Goal: Task Accomplishment & Management: Use online tool/utility

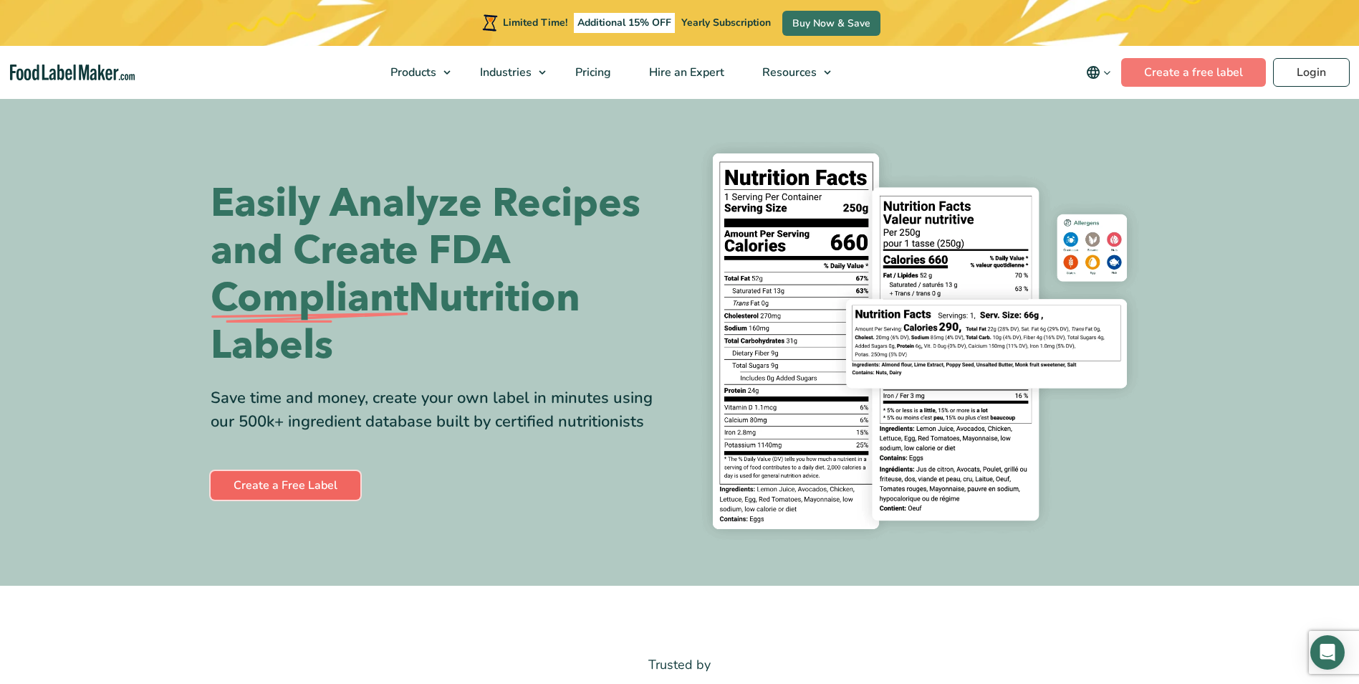
click at [310, 489] on link "Create a Free Label" at bounding box center [286, 485] width 150 height 29
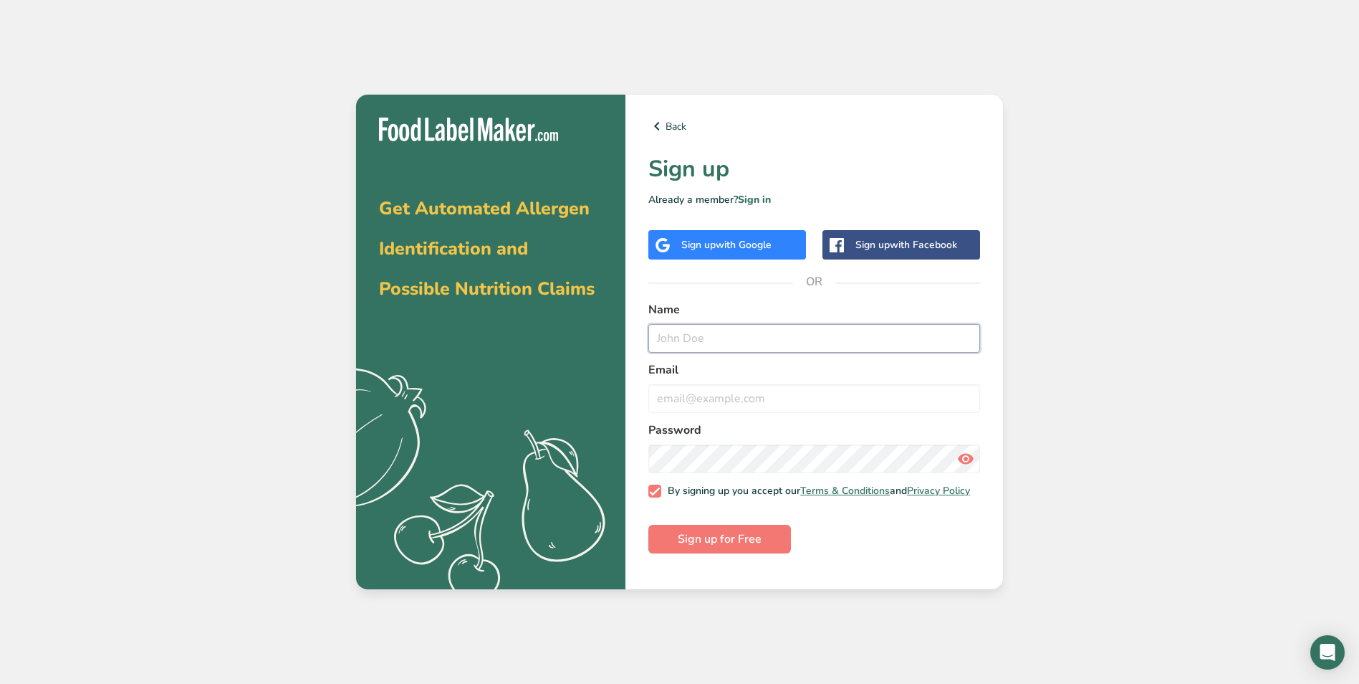
click at [783, 349] on input "text" at bounding box center [814, 338] width 332 height 29
type input "[PERSON_NAME]"
type input "[EMAIL_ADDRESS][DOMAIN_NAME]"
click at [722, 545] on span "Sign up for Free" at bounding box center [720, 538] width 84 height 17
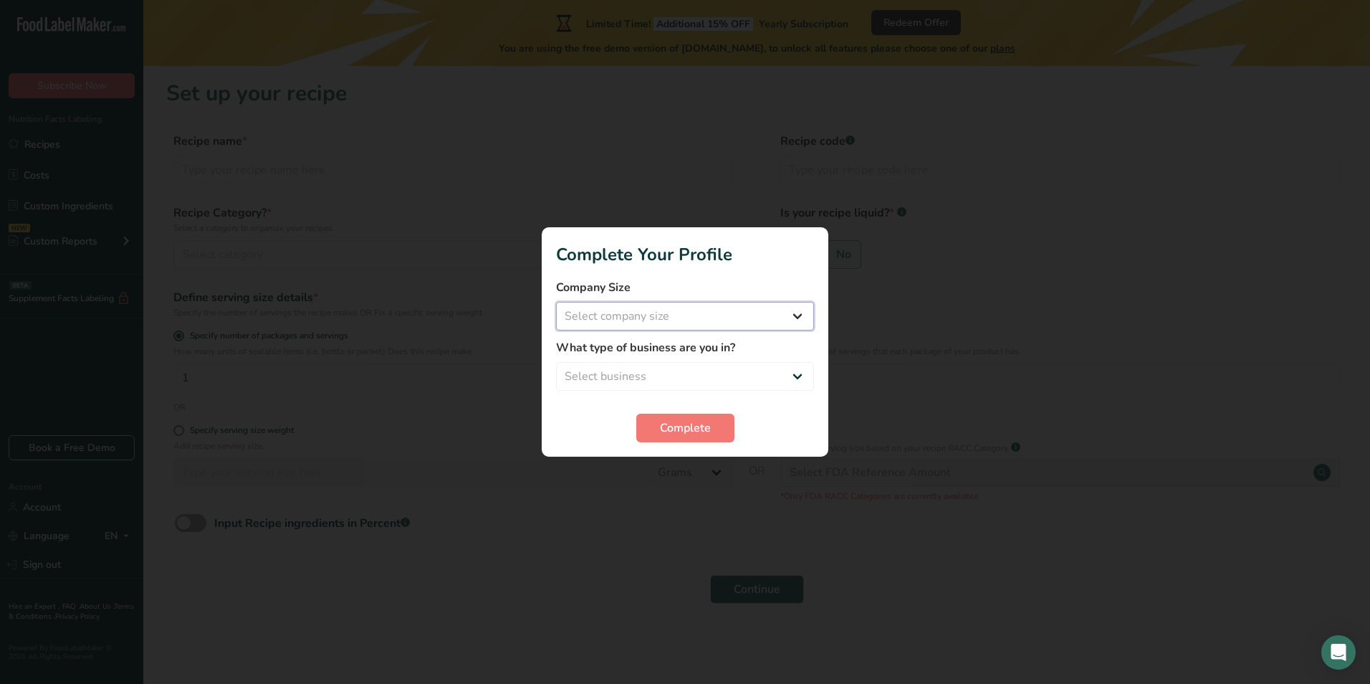
click at [798, 318] on select "Select company size Fewer than 10 Employees 10 to 50 Employees 51 to 500 Employ…" at bounding box center [685, 316] width 258 height 29
select select "2"
click at [556, 302] on select "Select company size Fewer than 10 Employees 10 to 50 Employees 51 to 500 Employ…" at bounding box center [685, 316] width 258 height 29
click at [709, 369] on select "Select business Packaged Food Manufacturer Restaurant & Cafe Bakery Meal Plans …" at bounding box center [685, 376] width 258 height 29
select select "1"
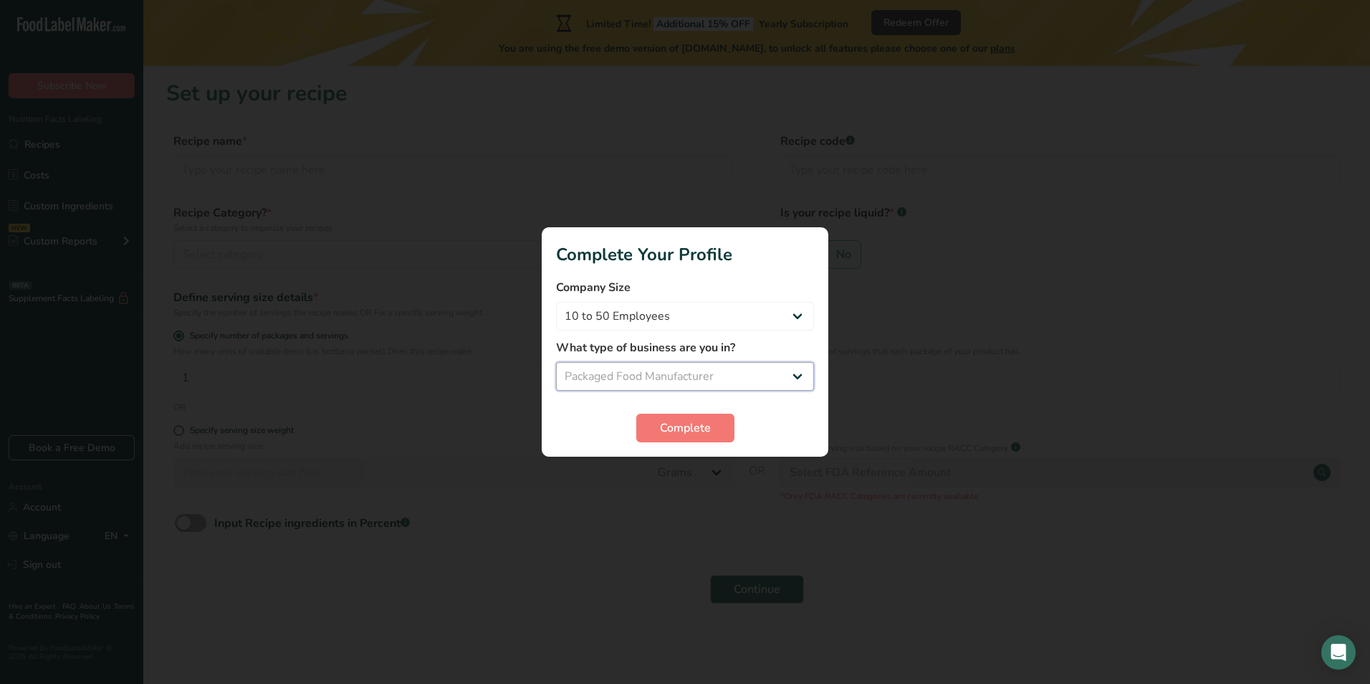
click at [556, 362] on select "Select business Packaged Food Manufacturer Restaurant & Cafe Bakery Meal Plans …" at bounding box center [685, 376] width 258 height 29
click at [688, 426] on span "Complete" at bounding box center [685, 427] width 51 height 17
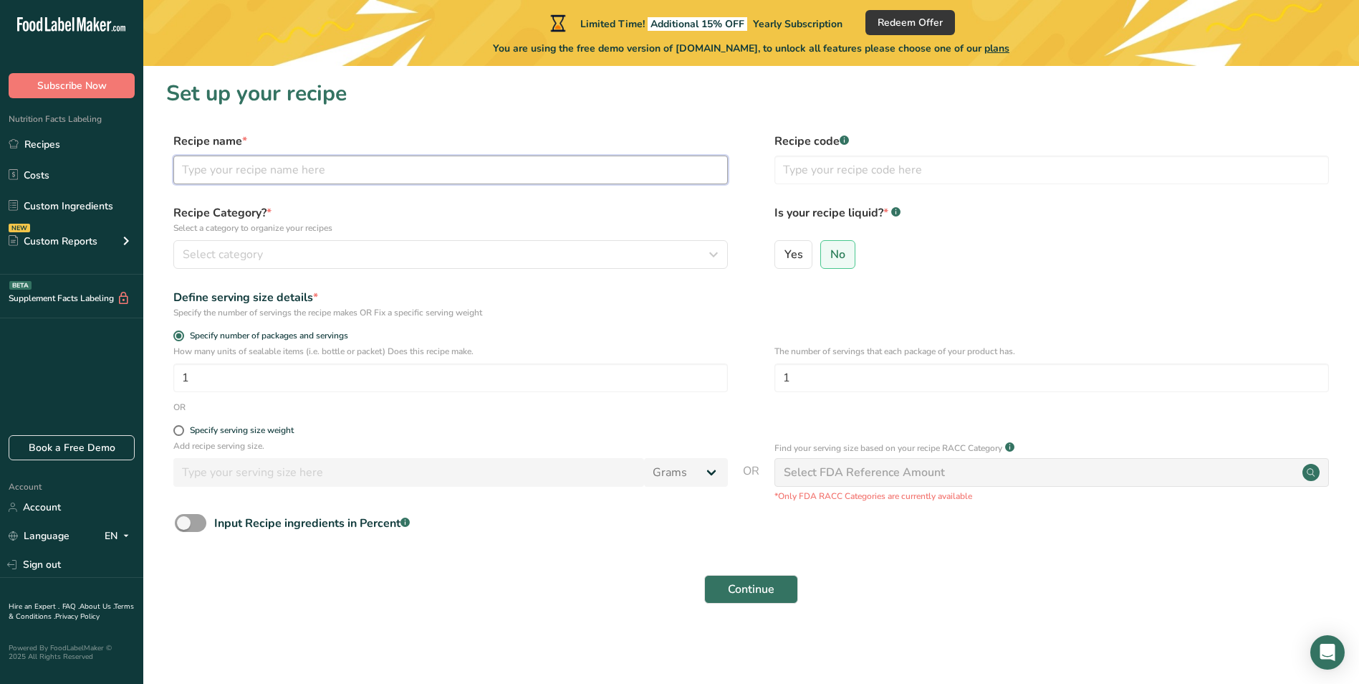
click at [285, 176] on input "text" at bounding box center [450, 169] width 555 height 29
type input "c"
type input "Cacahuate Quemado"
click at [834, 178] on input "text" at bounding box center [1052, 169] width 555 height 29
click at [353, 257] on div "Select category" at bounding box center [446, 254] width 527 height 17
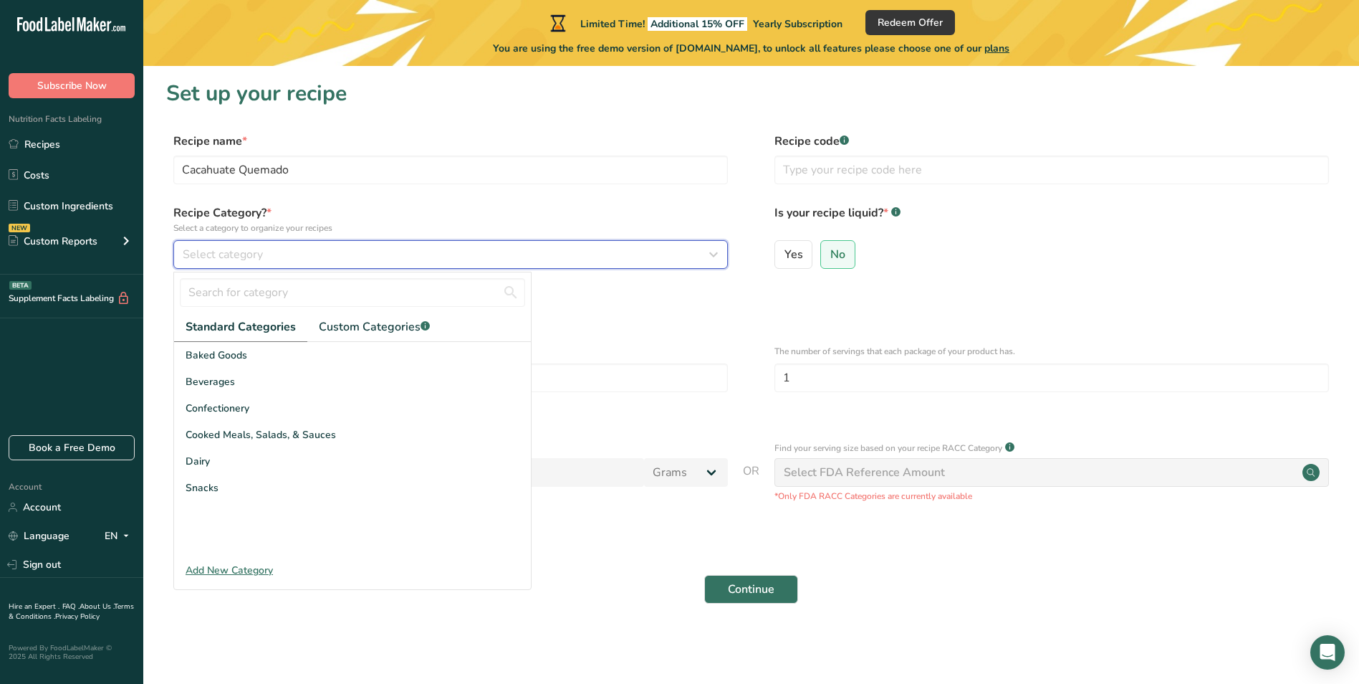
click at [517, 252] on div "Select category" at bounding box center [446, 254] width 527 height 17
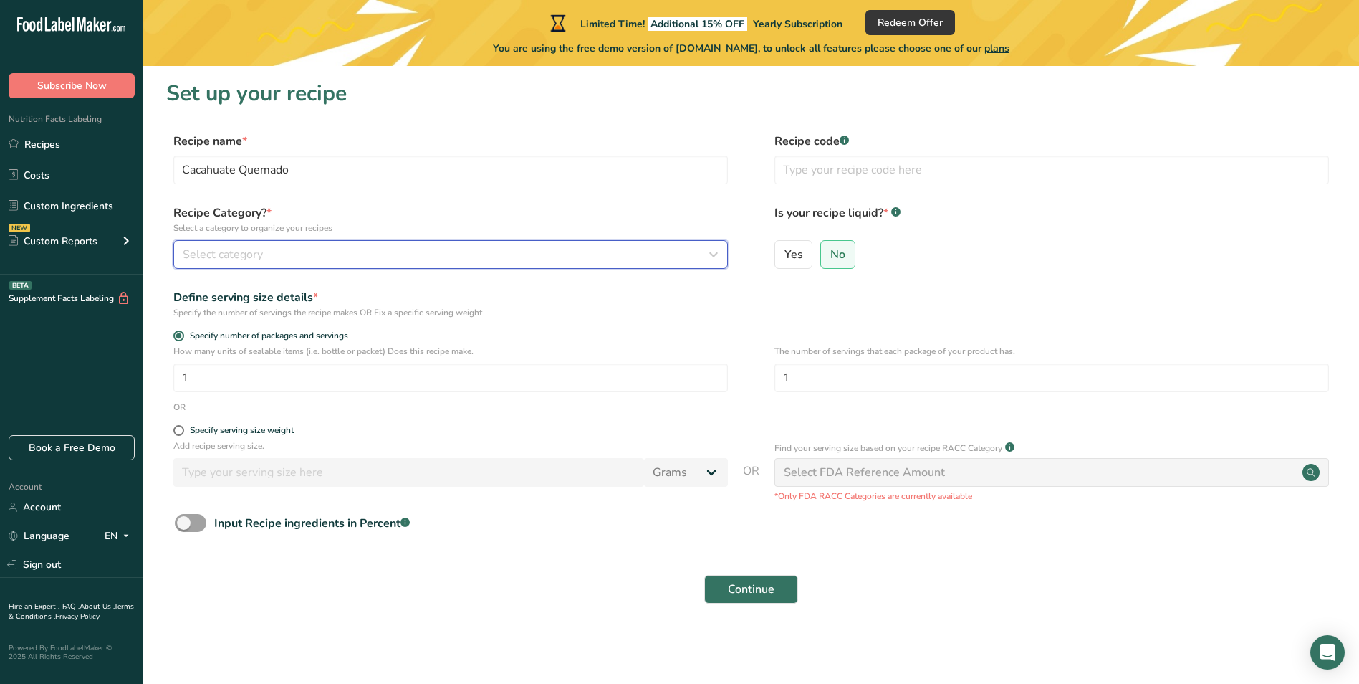
click at [508, 266] on button "Select category" at bounding box center [450, 254] width 555 height 29
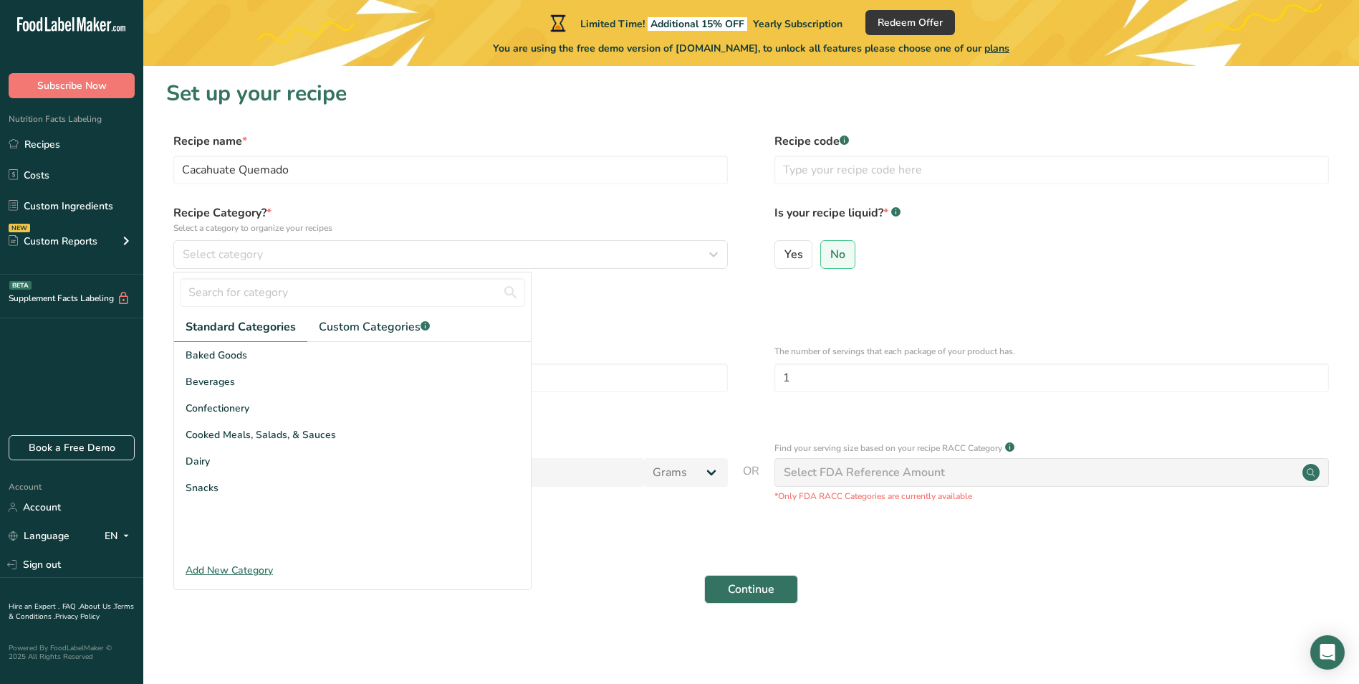
click at [390, 239] on div "Recipe Category? * Select a category to organize your recipes Select category S…" at bounding box center [450, 236] width 555 height 64
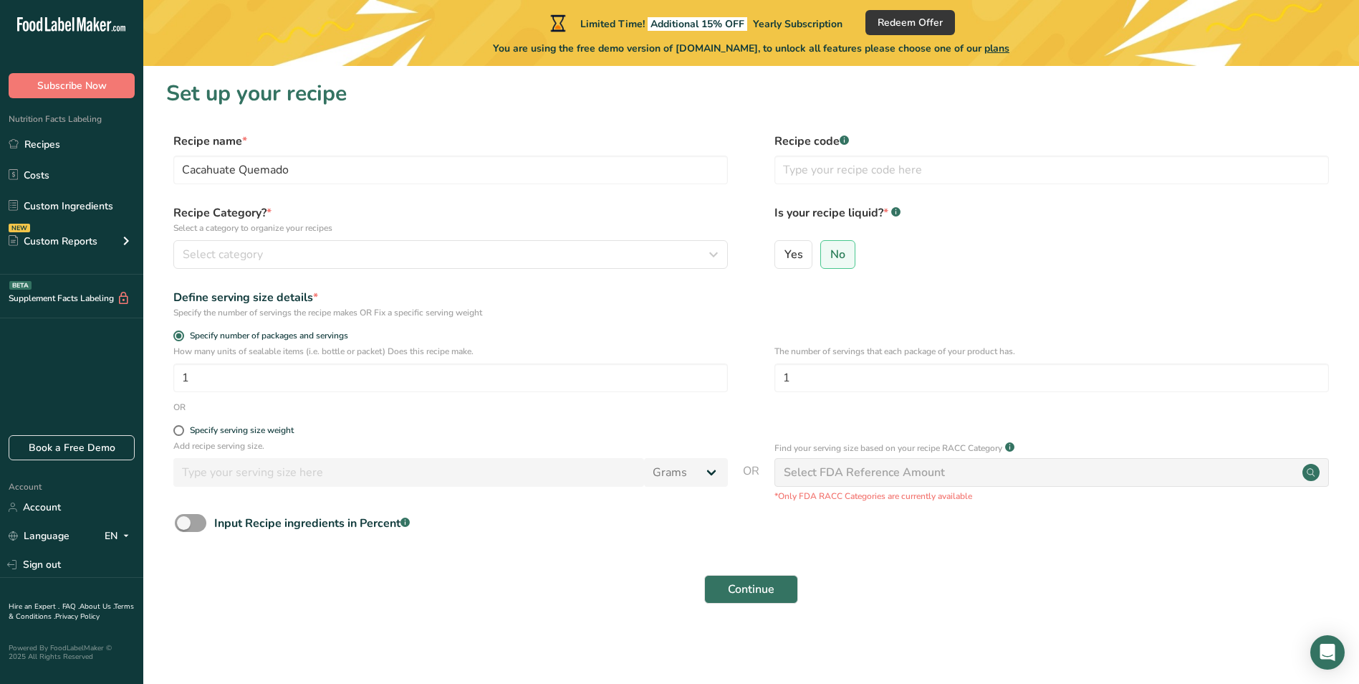
click at [393, 239] on div "Recipe Category? * Select a category to organize your recipes Select category S…" at bounding box center [450, 236] width 555 height 64
click at [377, 246] on div "Select category" at bounding box center [446, 254] width 527 height 17
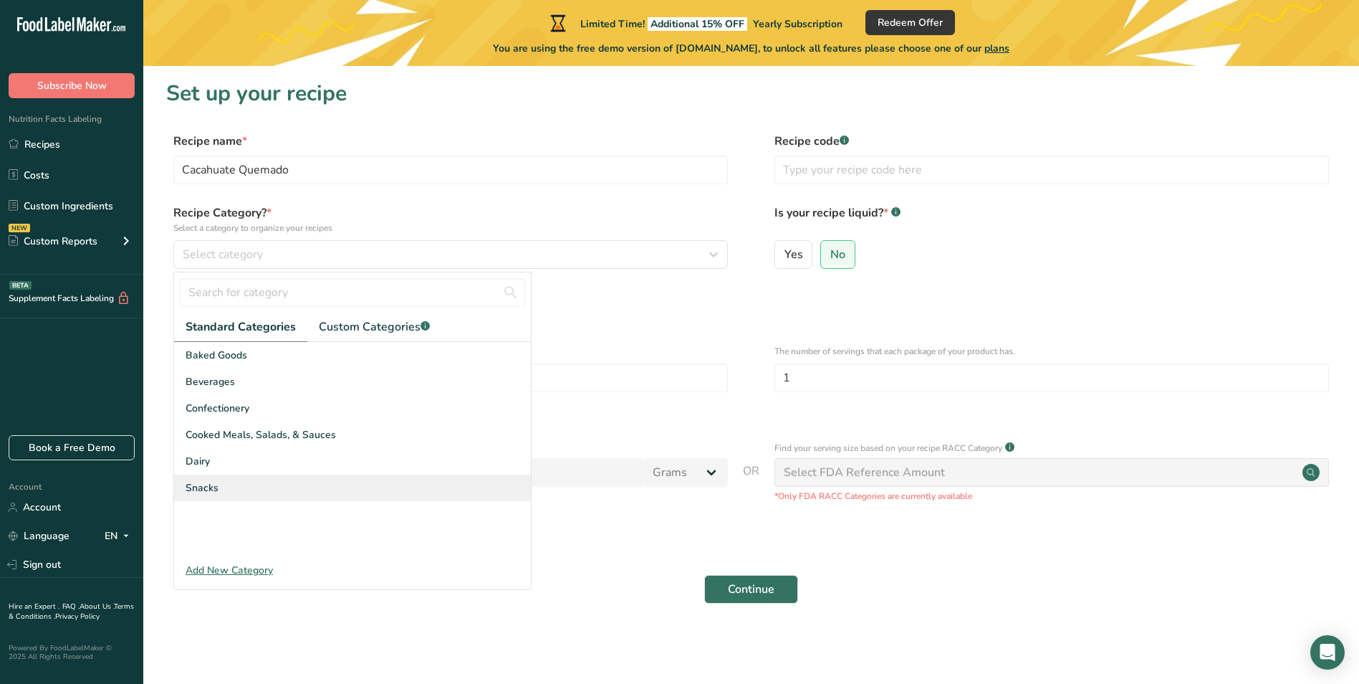
click at [209, 487] on span "Snacks" at bounding box center [202, 487] width 33 height 15
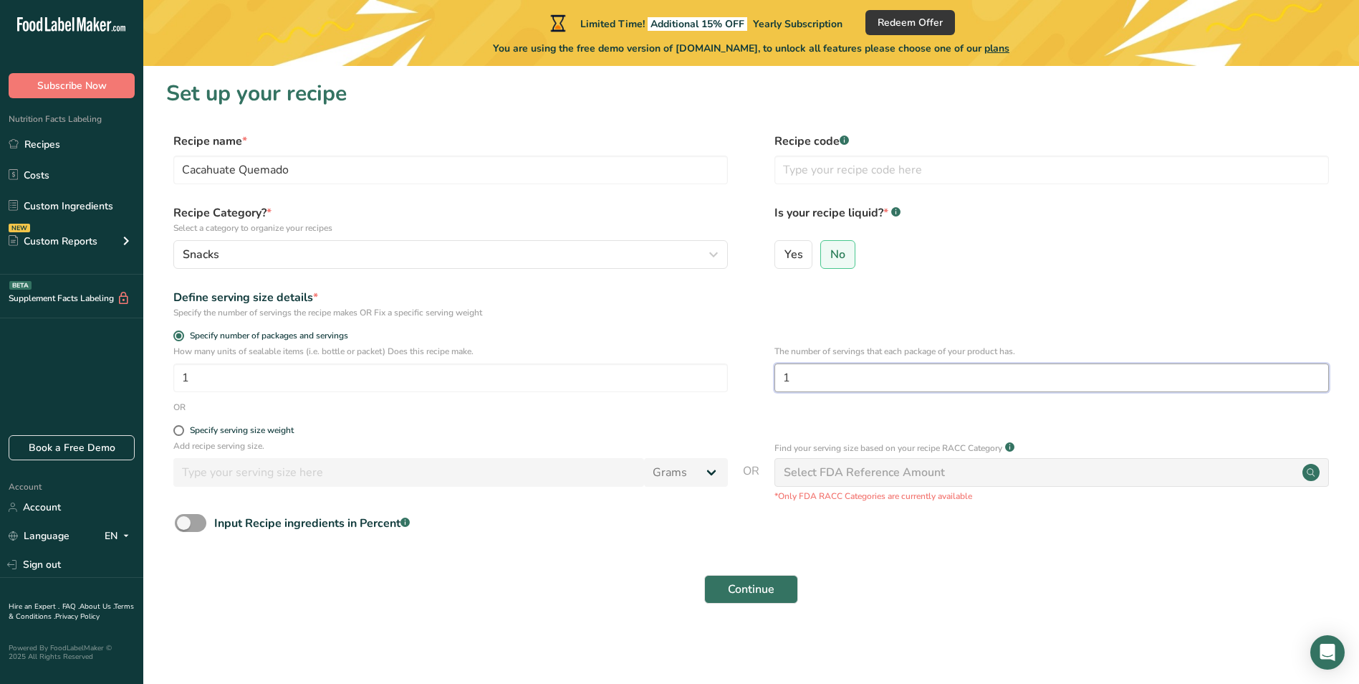
click at [868, 380] on input "1" at bounding box center [1052, 377] width 555 height 29
click at [181, 433] on span at bounding box center [178, 430] width 11 height 11
click at [181, 433] on input "Specify serving size weight" at bounding box center [177, 430] width 9 height 9
radio input "true"
radio input "false"
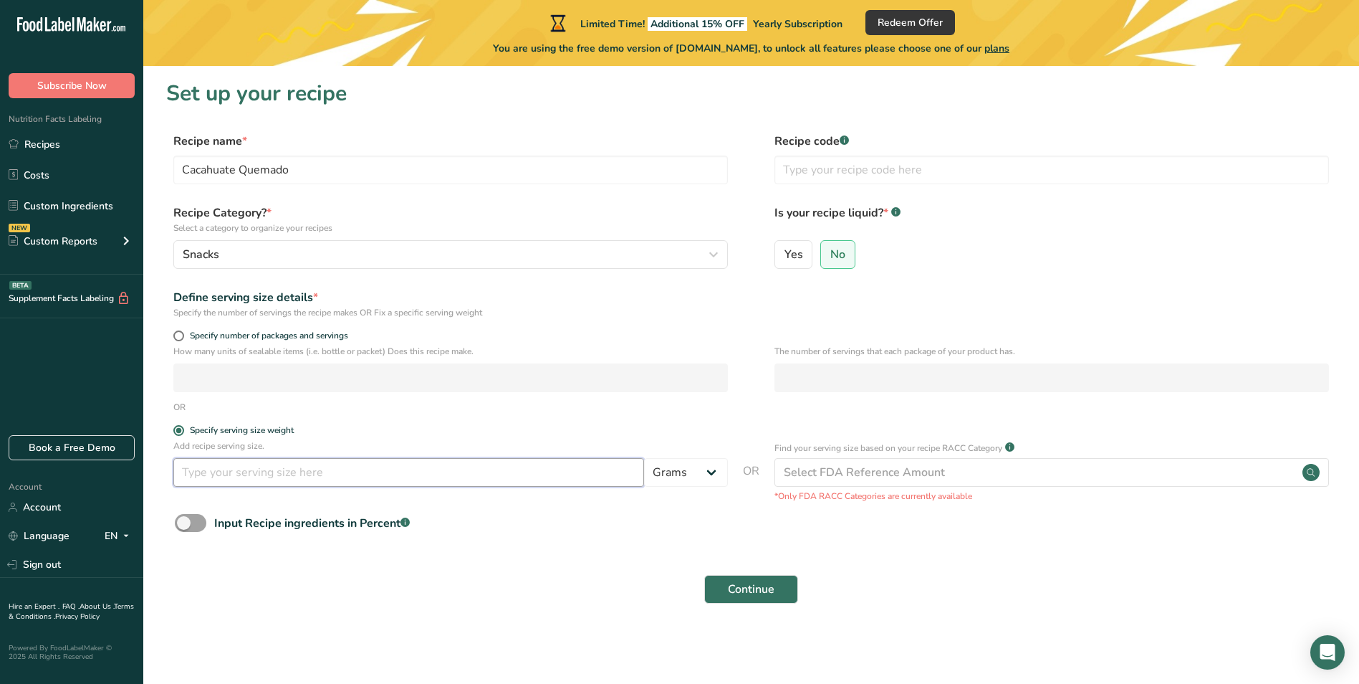
click at [236, 474] on input "number" at bounding box center [408, 472] width 471 height 29
click at [674, 477] on select "Grams kg mg mcg lb oz l mL fl oz tbsp tsp cup qt gallon" at bounding box center [686, 472] width 84 height 29
select select "12"
click at [644, 458] on select "Grams kg mg mcg lb oz l mL fl oz tbsp tsp cup qt gallon" at bounding box center [686, 472] width 84 height 29
click at [699, 470] on select "Grams kg mg mcg lb oz l mL fl oz tbsp tsp cup qt gallon" at bounding box center [686, 472] width 84 height 29
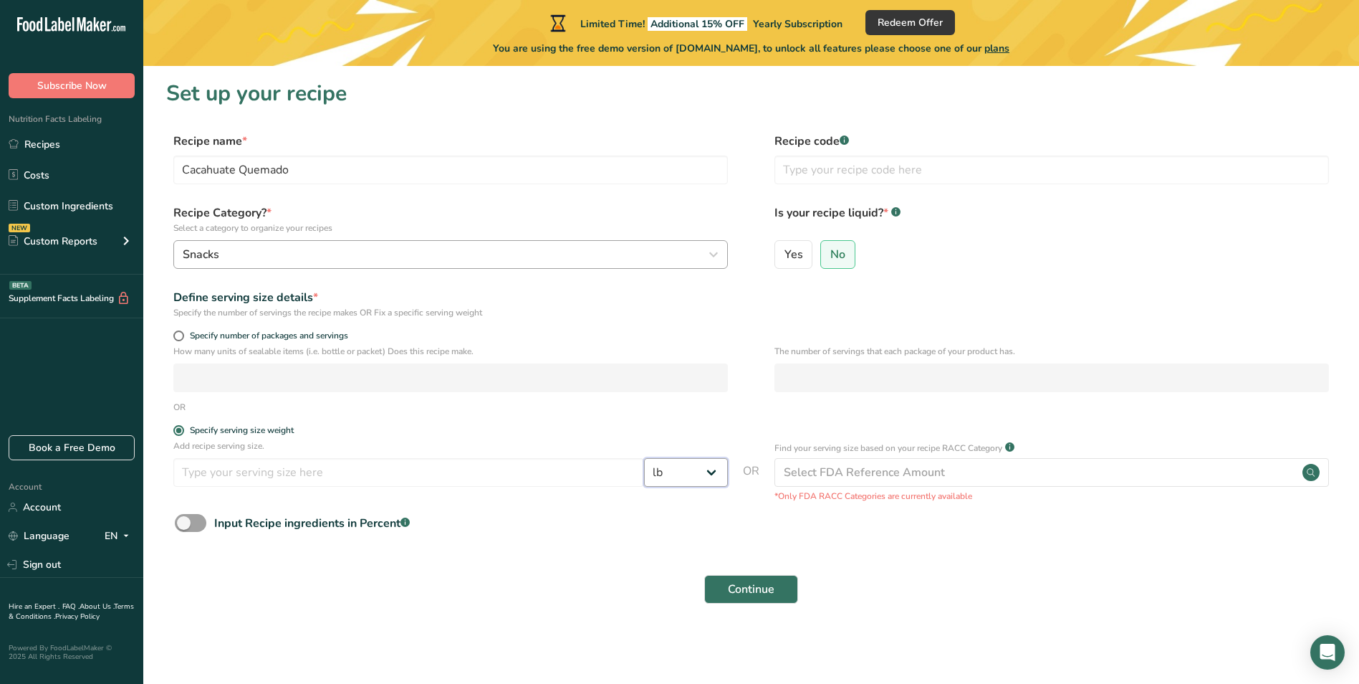
click at [644, 458] on select "Grams kg mg mcg lb oz l mL fl oz tbsp tsp cup qt gallon" at bounding box center [686, 472] width 84 height 29
click at [176, 335] on span at bounding box center [178, 335] width 11 height 11
click at [176, 335] on input "Specify number of packages and servings" at bounding box center [177, 335] width 9 height 9
radio input "true"
radio input "false"
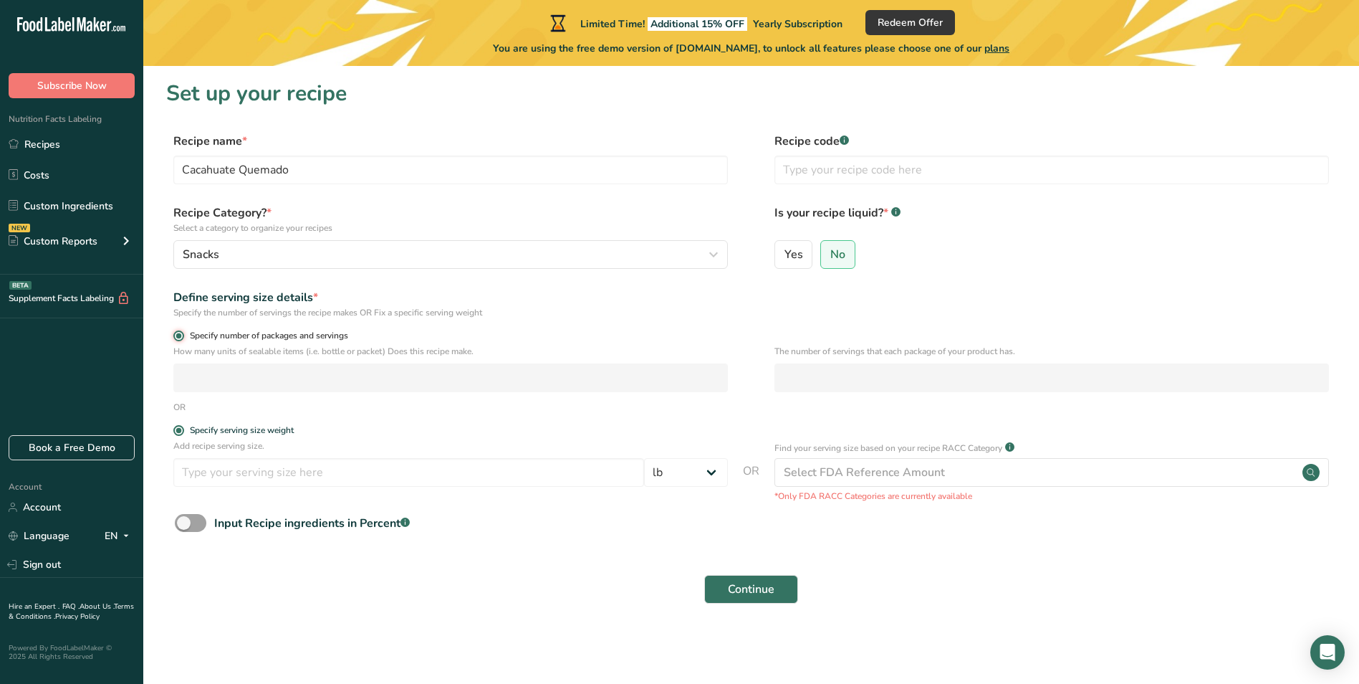
select select "0"
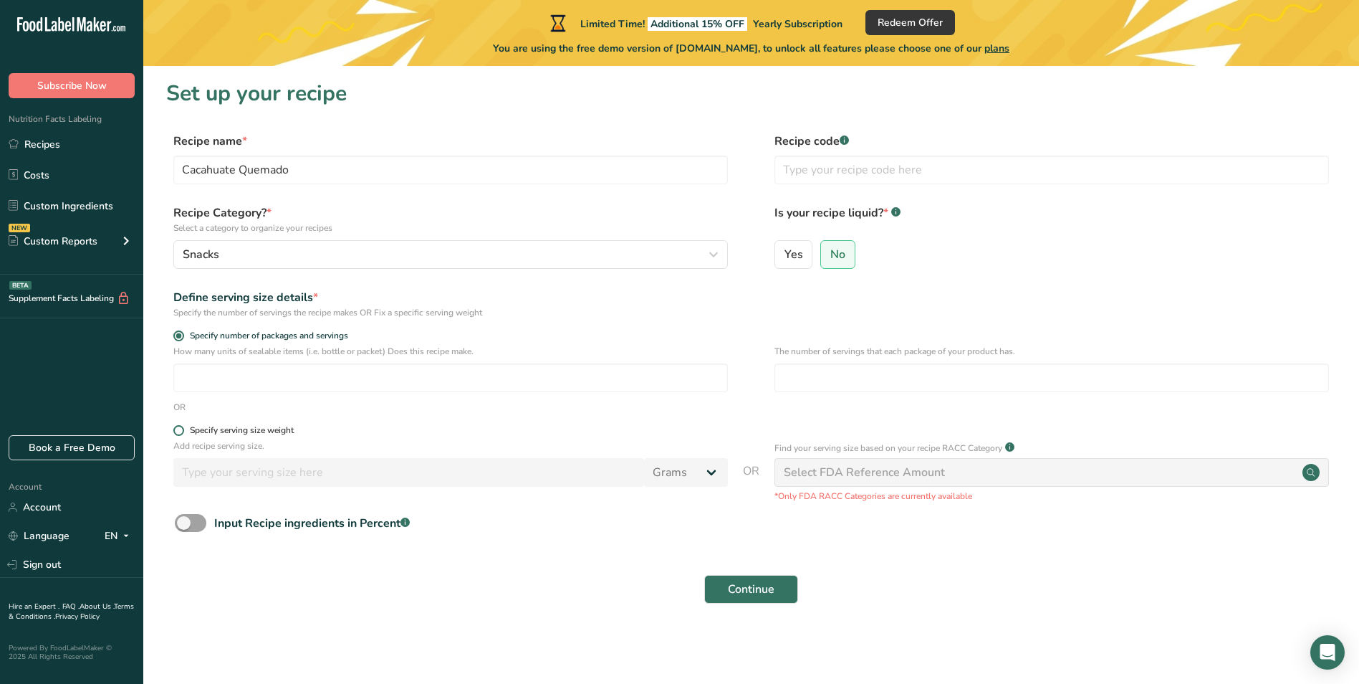
click at [179, 431] on span at bounding box center [178, 430] width 11 height 11
click at [179, 431] on input "Specify serving size weight" at bounding box center [177, 430] width 9 height 9
radio input "true"
radio input "false"
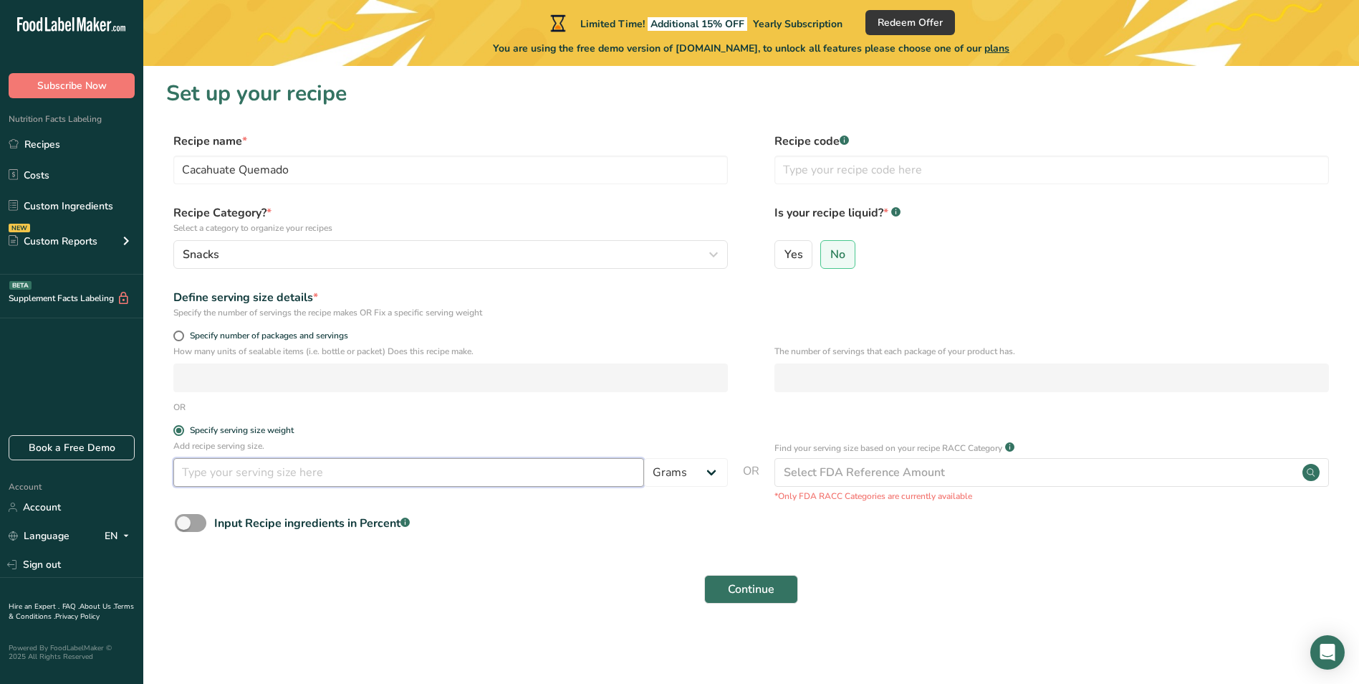
click at [216, 479] on input "number" at bounding box center [408, 472] width 471 height 29
click at [377, 464] on input "number" at bounding box center [408, 472] width 471 height 29
type input "3"
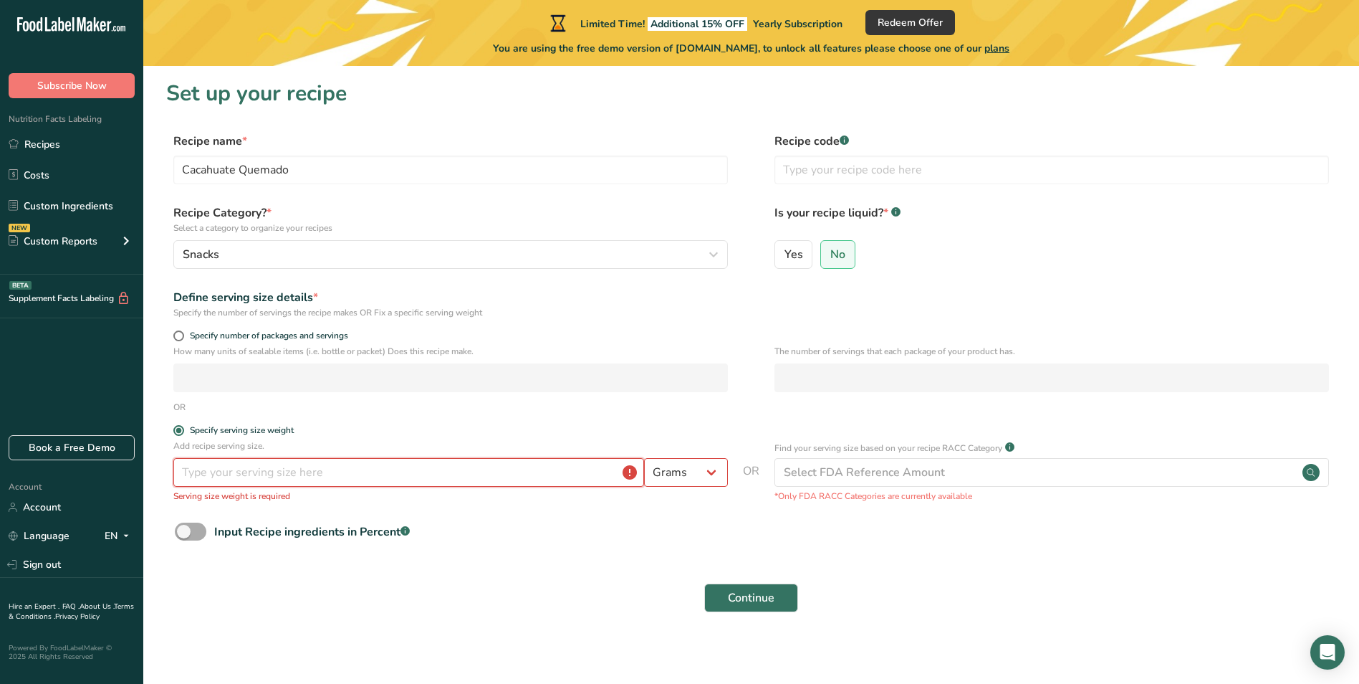
type input "2"
click at [663, 480] on select "Grams kg mg mcg lb oz l mL fl oz tbsp tsp cup qt gallon" at bounding box center [686, 472] width 84 height 29
select select "12"
click at [644, 458] on select "Grams kg mg mcg lb oz l mL fl oz tbsp tsp cup qt gallon" at bounding box center [686, 472] width 84 height 29
click at [474, 476] on input "number" at bounding box center [408, 472] width 471 height 29
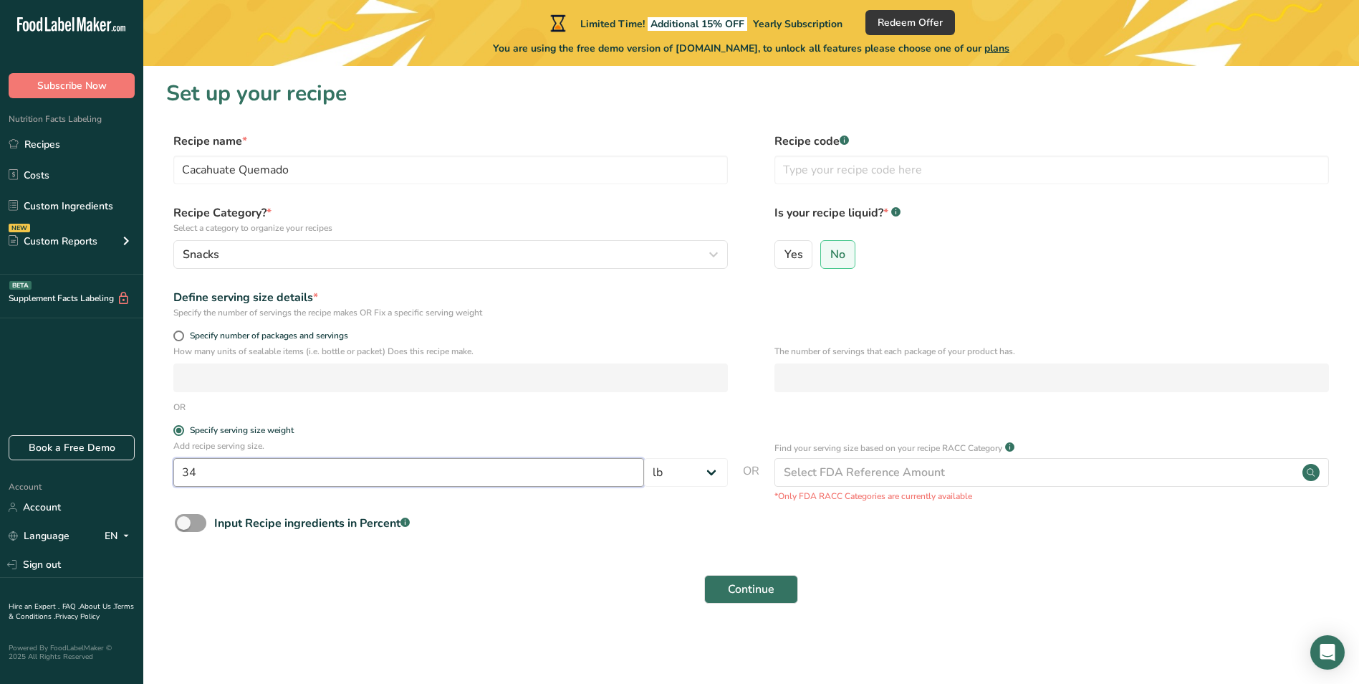
type input "3"
type input "0"
type input "12"
drag, startPoint x: 717, startPoint y: 484, endPoint x: 722, endPoint y: 468, distance: 16.3
click at [717, 482] on select "Grams kg mg mcg lb oz l mL fl oz tbsp tsp cup qt gallon" at bounding box center [686, 472] width 84 height 29
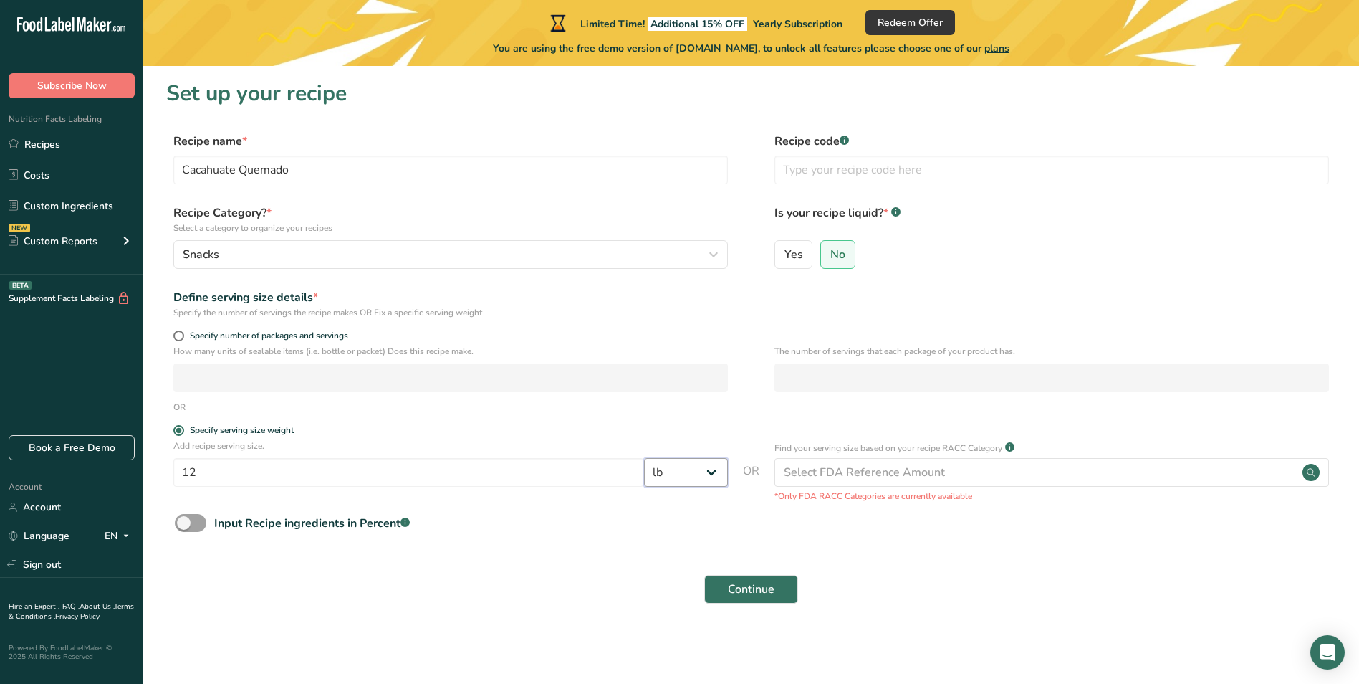
select select "5"
click at [644, 458] on select "Grams kg mg mcg lb oz l mL fl oz tbsp tsp cup qt gallon" at bounding box center [686, 472] width 84 height 29
click at [1025, 472] on div "Select FDA Reference Amount" at bounding box center [1052, 472] width 555 height 29
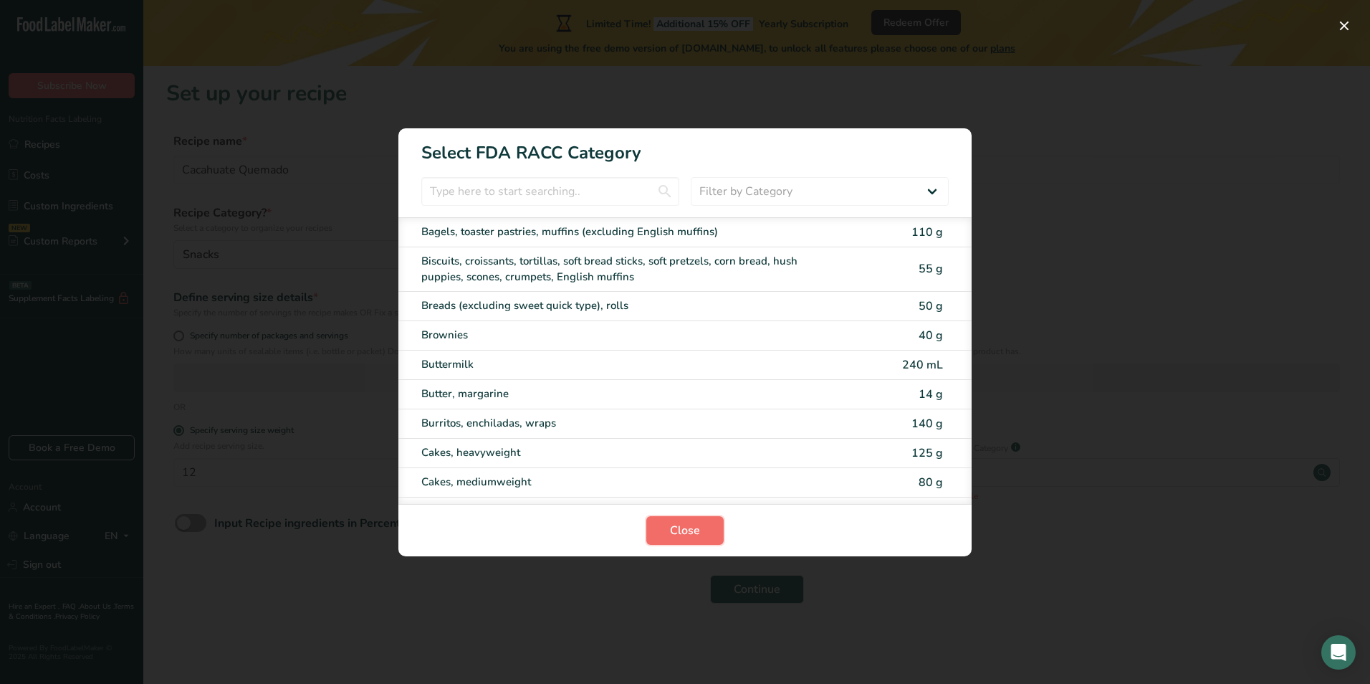
click at [684, 529] on span "Close" at bounding box center [685, 530] width 30 height 17
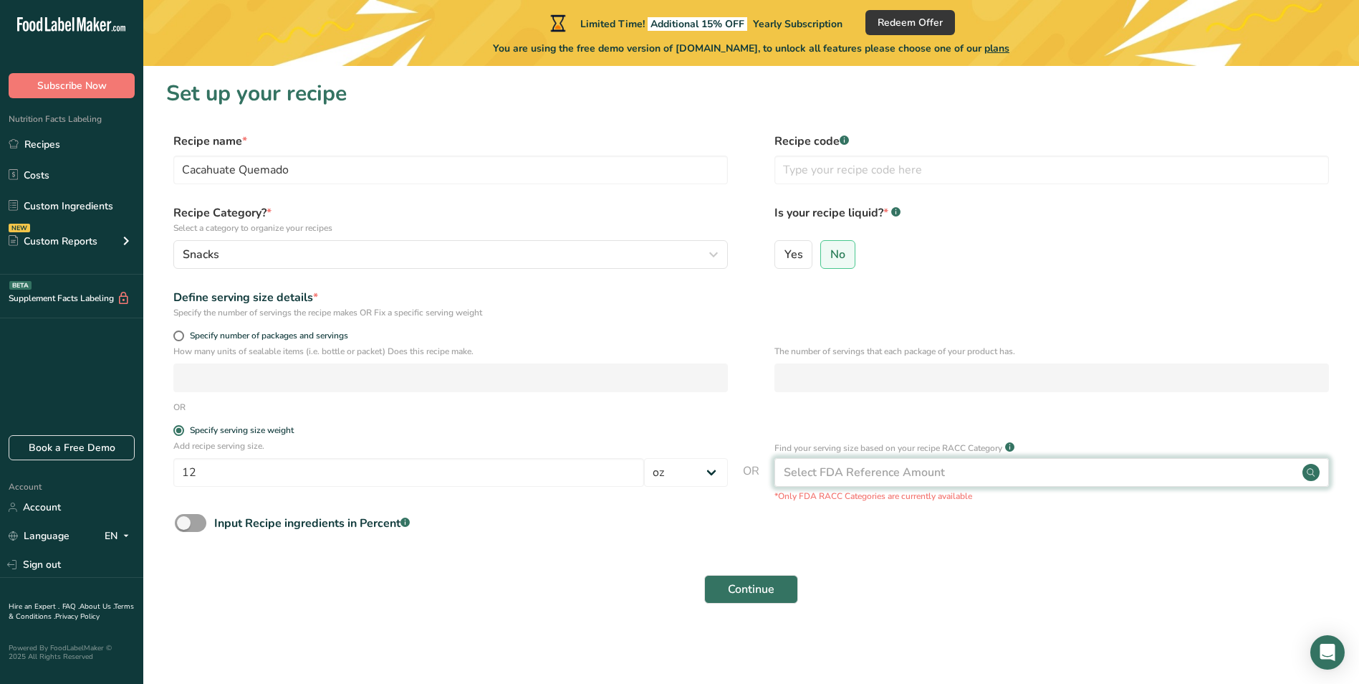
click at [1002, 482] on div "Select FDA Reference Amount" at bounding box center [1052, 472] width 555 height 29
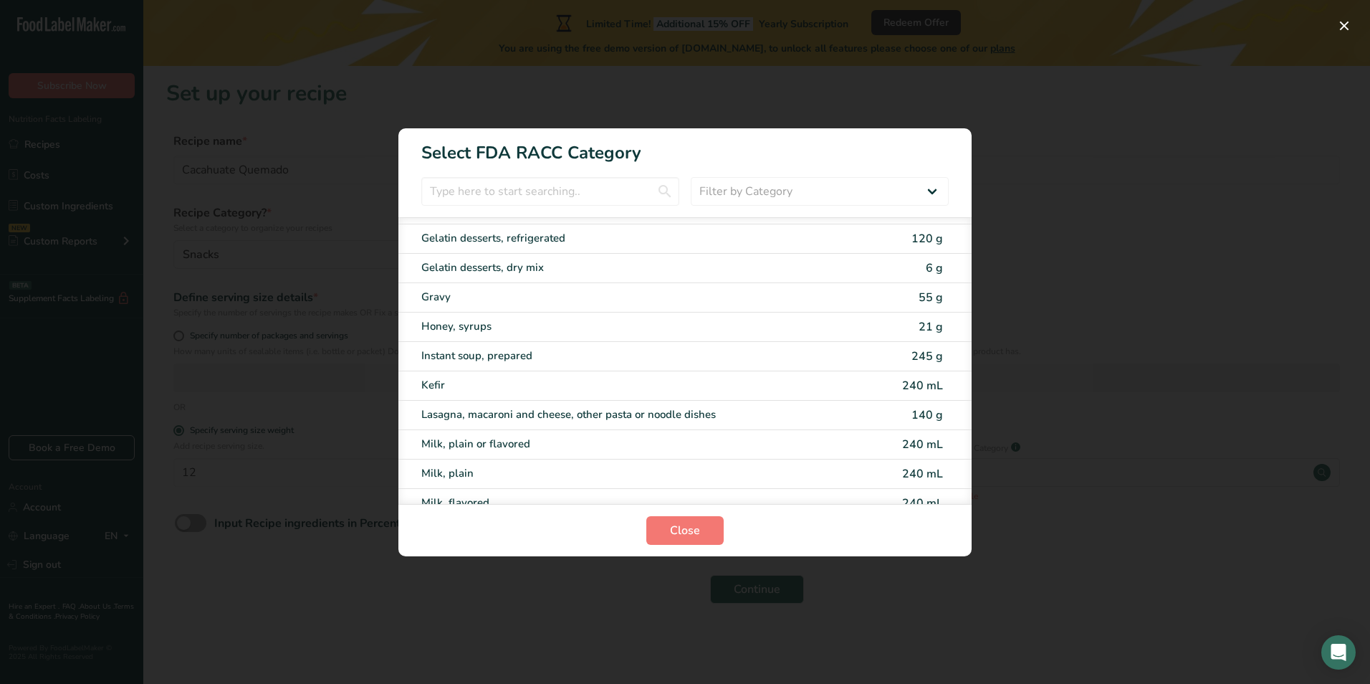
scroll to position [1605, 0]
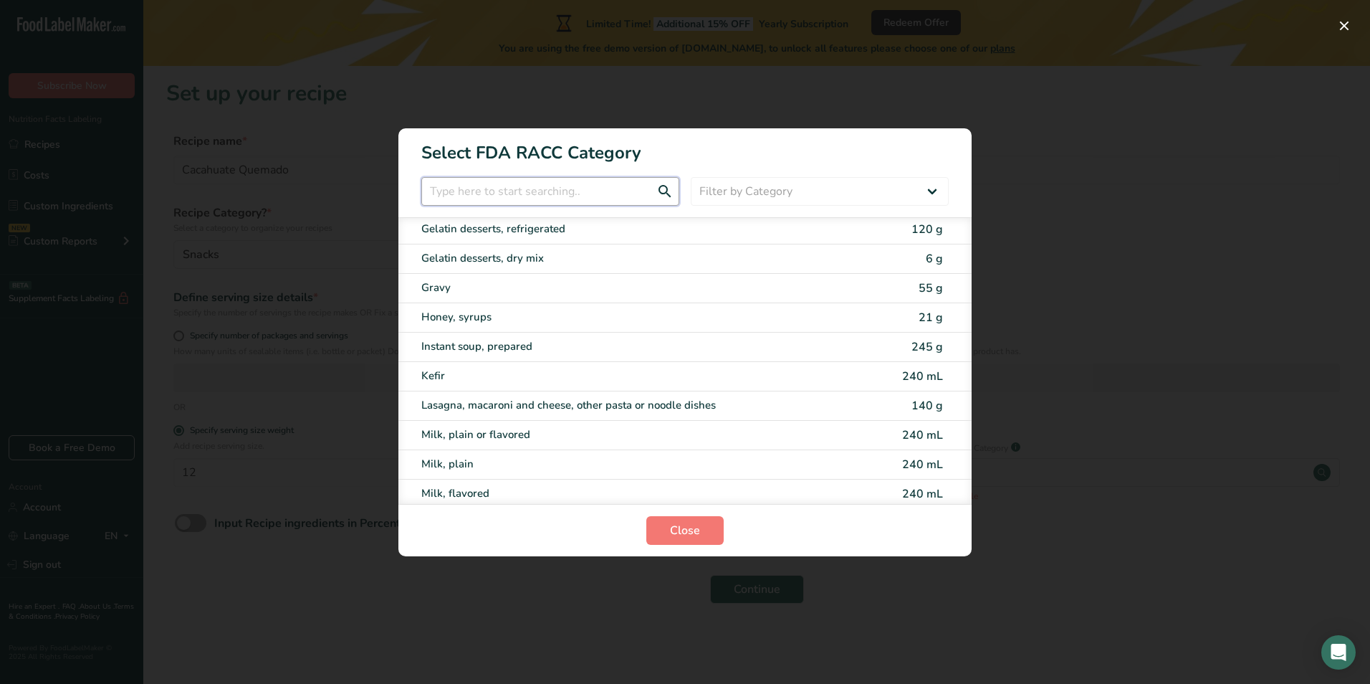
click at [580, 192] on input "RACC Category Selection Modal" at bounding box center [550, 191] width 258 height 29
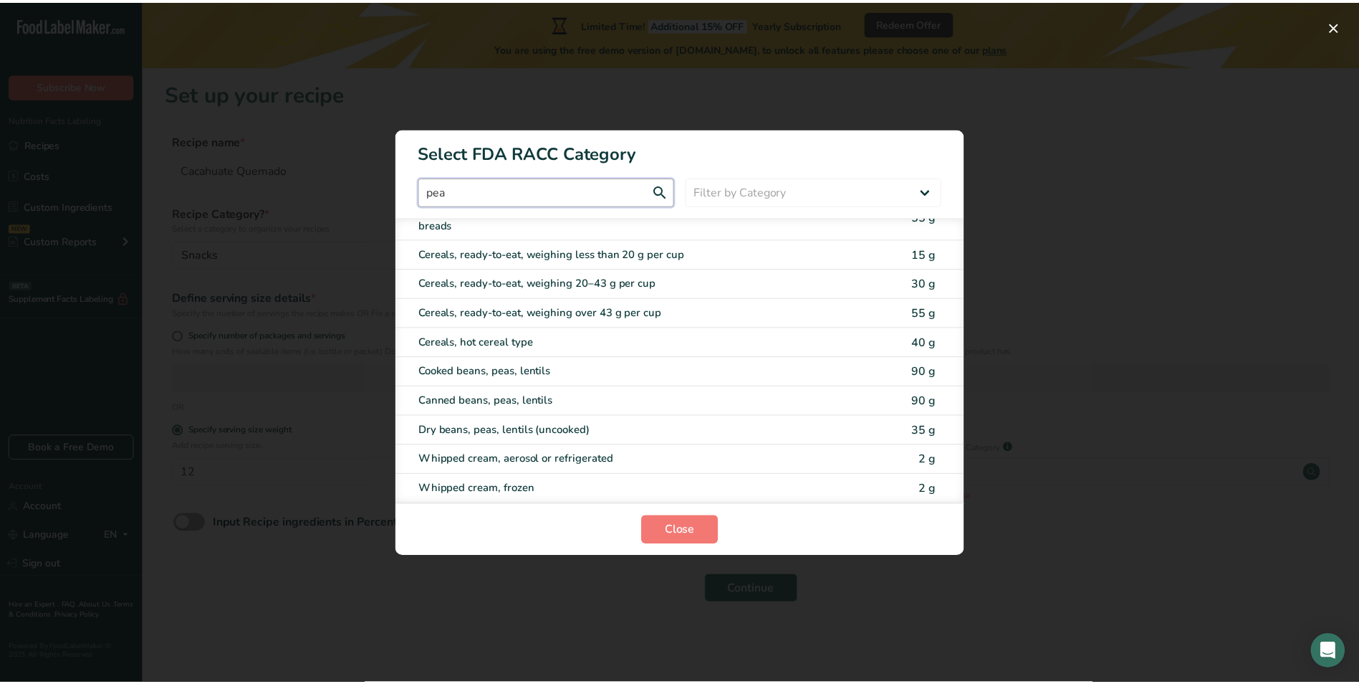
scroll to position [0, 0]
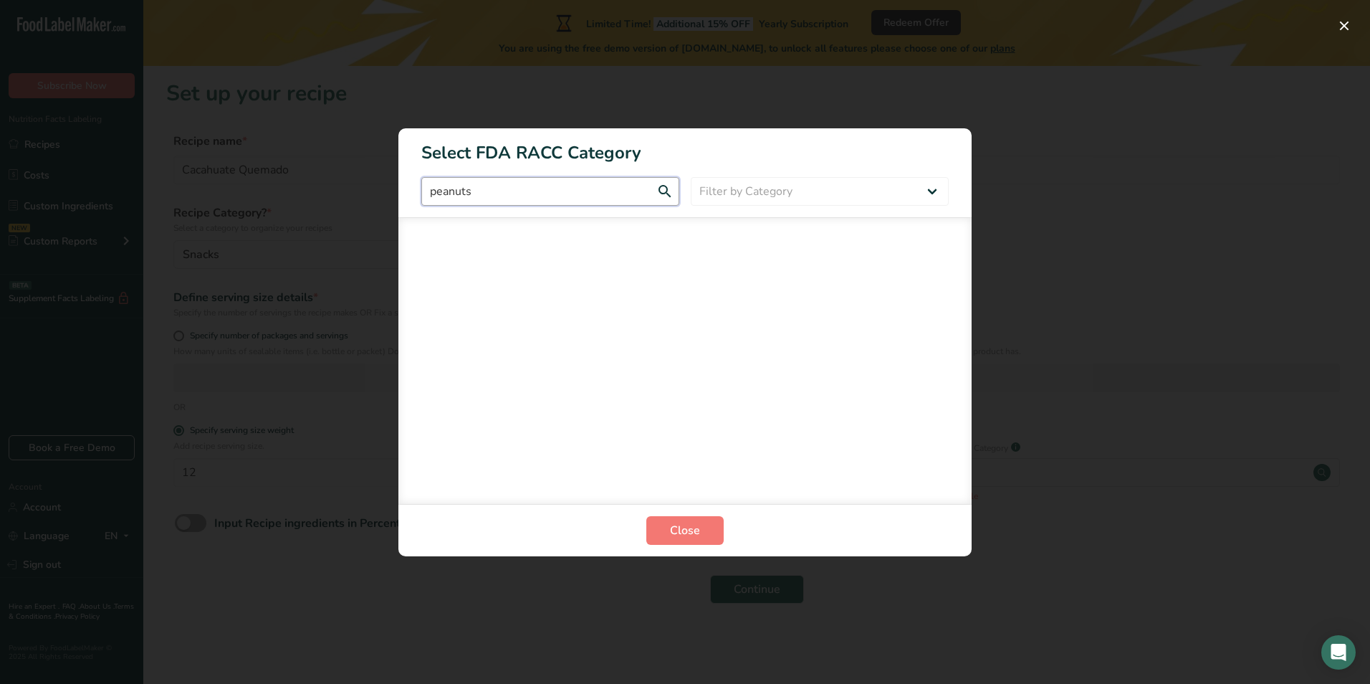
type input "peanuts"
click at [712, 199] on select "Filter by Category All Bakery products [GEOGRAPHIC_DATA] Cereals and other grai…" at bounding box center [820, 191] width 258 height 29
select select "19"
click at [691, 177] on select "Filter by Category All Bakery products [GEOGRAPHIC_DATA] Cereals and other grai…" at bounding box center [820, 191] width 258 height 29
click at [610, 186] on input "peanuts" at bounding box center [550, 191] width 258 height 29
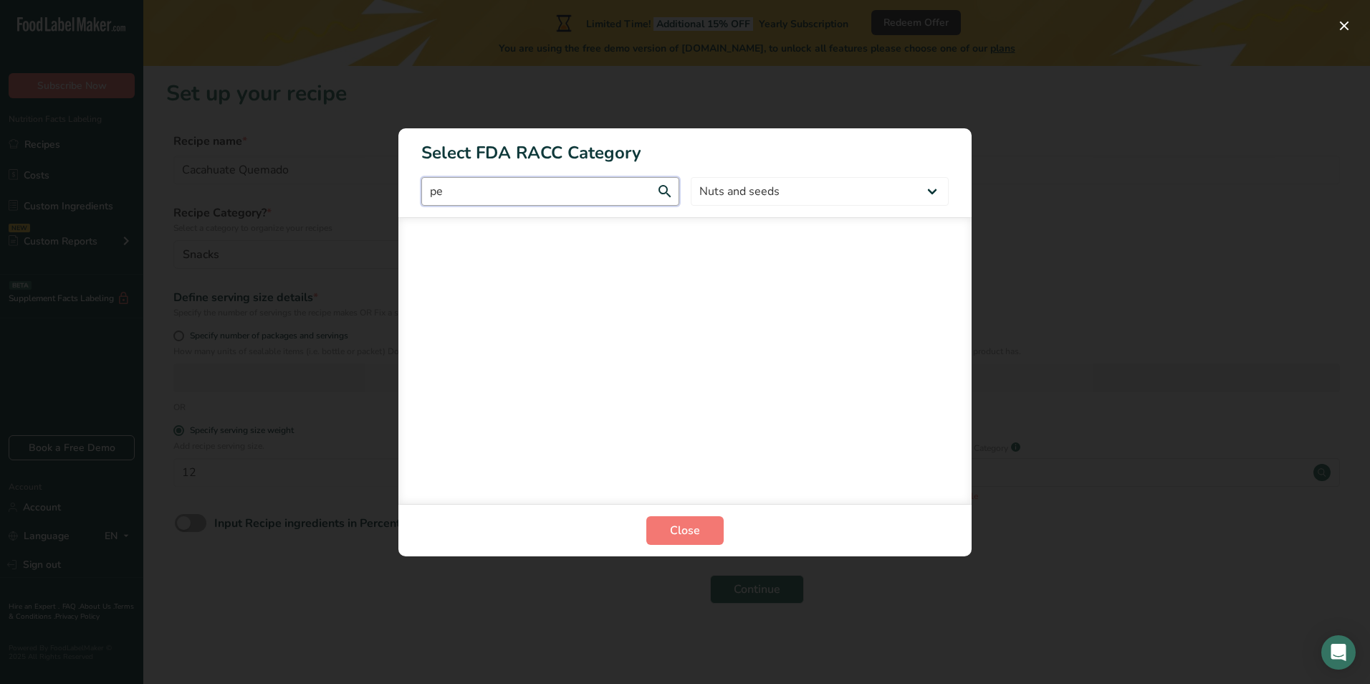
type input "p"
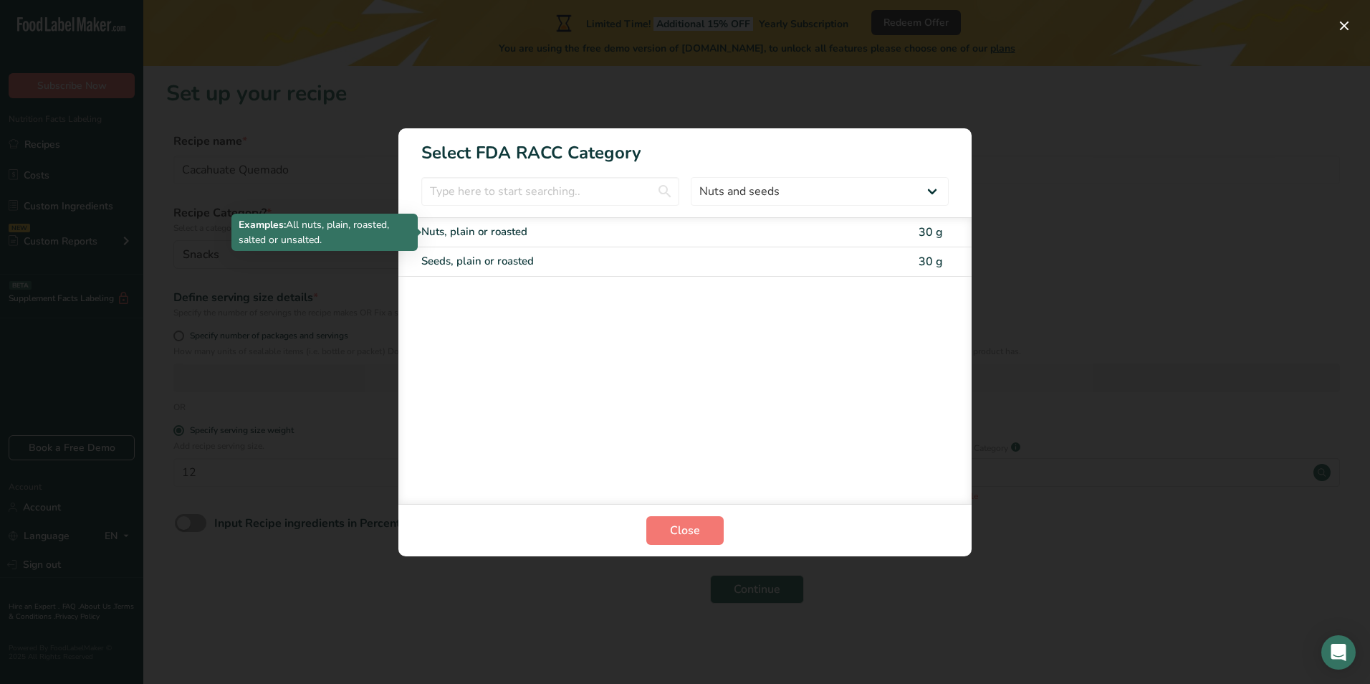
click at [642, 236] on div "Nuts, plain or roasted" at bounding box center [624, 232] width 407 height 16
type input "30"
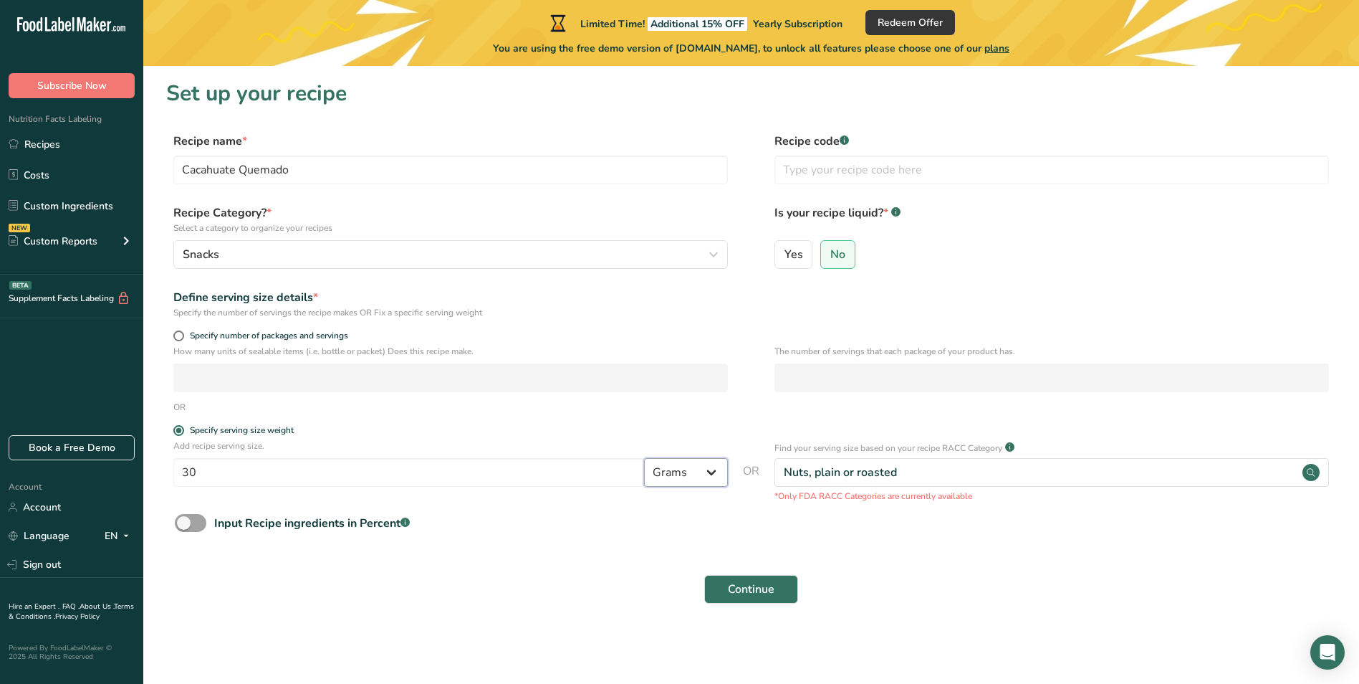
click at [689, 471] on select "Grams kg mg mcg lb oz l mL fl oz tbsp tsp cup qt gallon" at bounding box center [686, 472] width 84 height 29
select select "5"
click at [644, 458] on select "Grams kg mg mcg lb oz l mL fl oz tbsp tsp cup qt gallon" at bounding box center [686, 472] width 84 height 29
click at [371, 482] on input "30" at bounding box center [408, 472] width 471 height 29
type input "3"
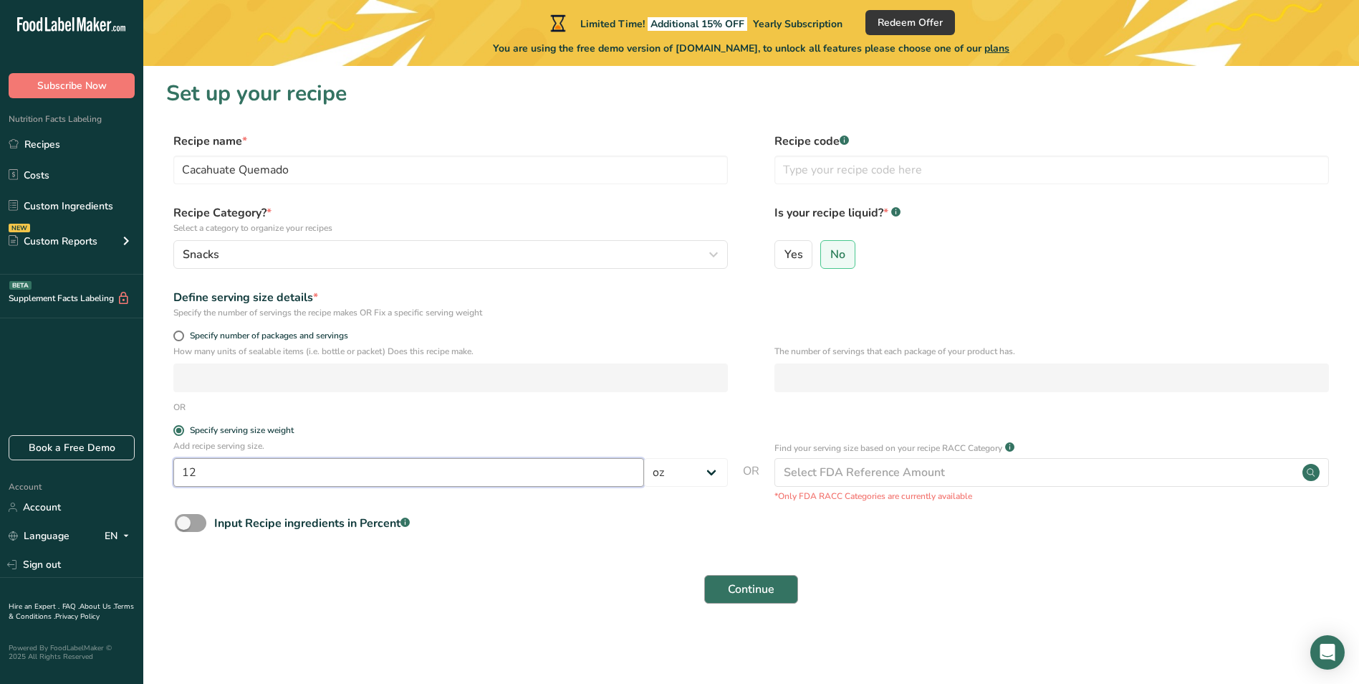
type input "12"
click at [755, 590] on span "Continue" at bounding box center [751, 588] width 47 height 17
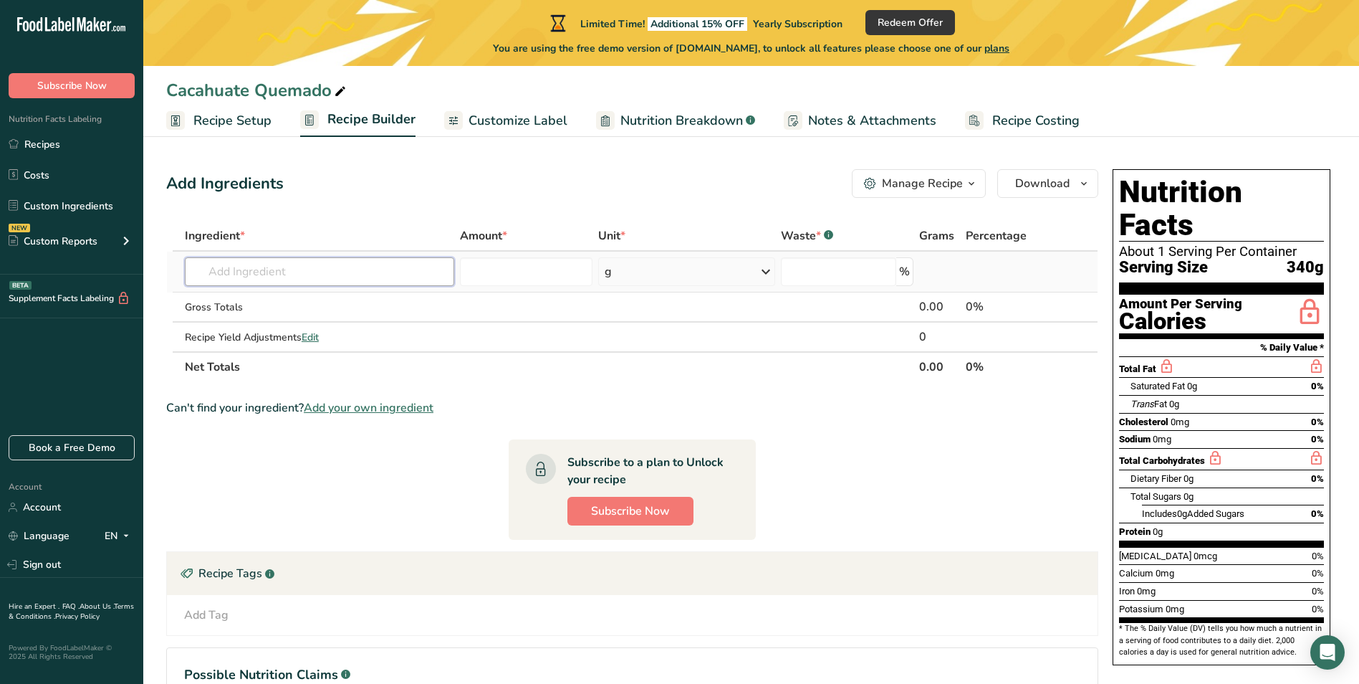
click at [303, 276] on input "text" at bounding box center [319, 271] width 269 height 29
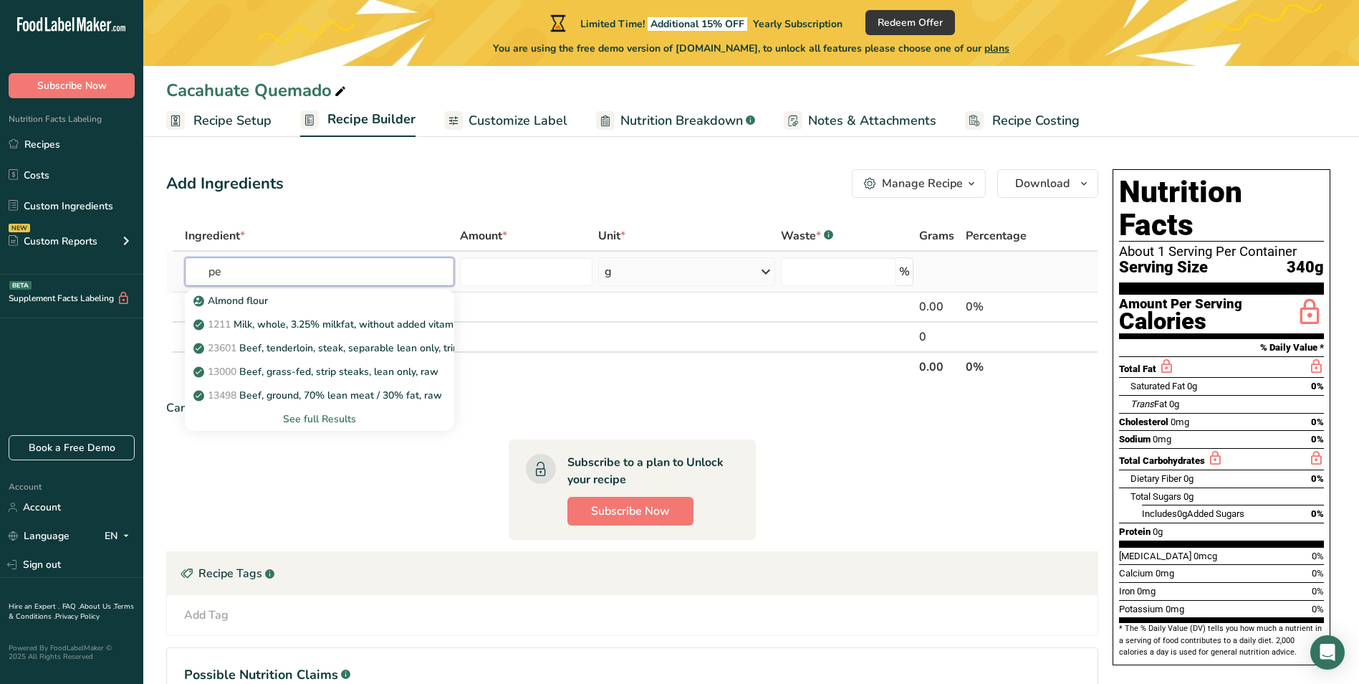
type input "p"
type input "Peanuts"
click at [398, 374] on p "16090 Peanuts, all types, dry-roasted, with salt" at bounding box center [310, 371] width 229 height 15
type input "Peanuts, all types, dry-roasted, with salt"
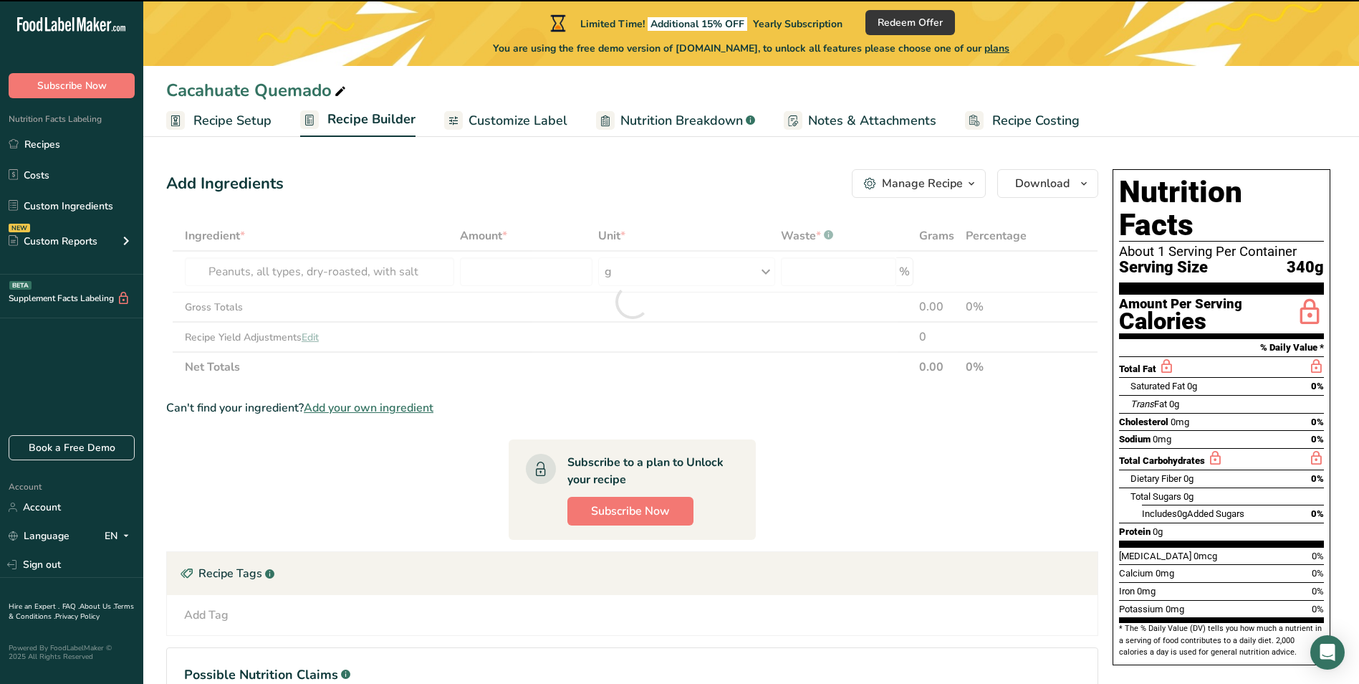
type input "0"
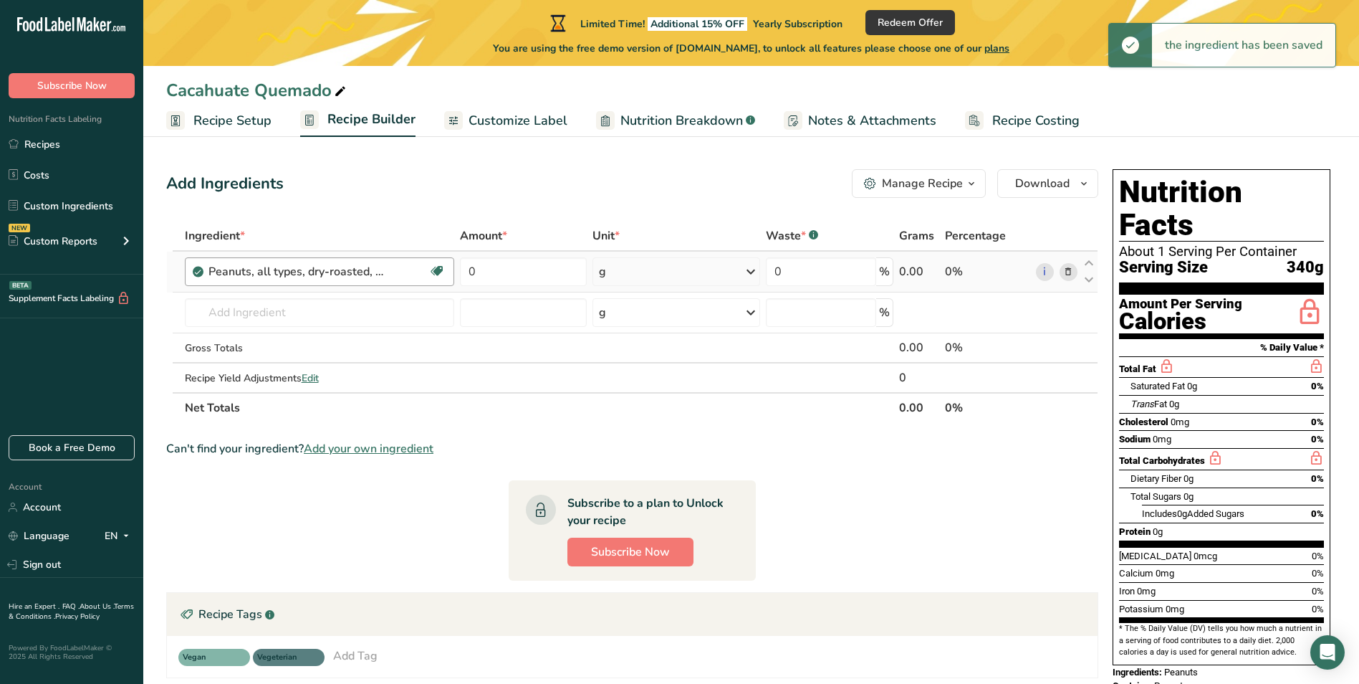
click at [411, 279] on div "Peanuts, all types, dry-roasted, with salt" at bounding box center [319, 271] width 220 height 17
click at [398, 273] on div "Peanuts, all types, dry-roasted, with salt" at bounding box center [319, 271] width 220 height 17
click at [401, 273] on div "Peanuts, all types, dry-roasted, with salt" at bounding box center [319, 271] width 220 height 17
click at [389, 275] on div "Peanuts, all types, dry-roasted, with salt" at bounding box center [319, 271] width 220 height 17
click at [398, 273] on div "Peanuts, all types, dry-roasted, with salt" at bounding box center [319, 271] width 220 height 17
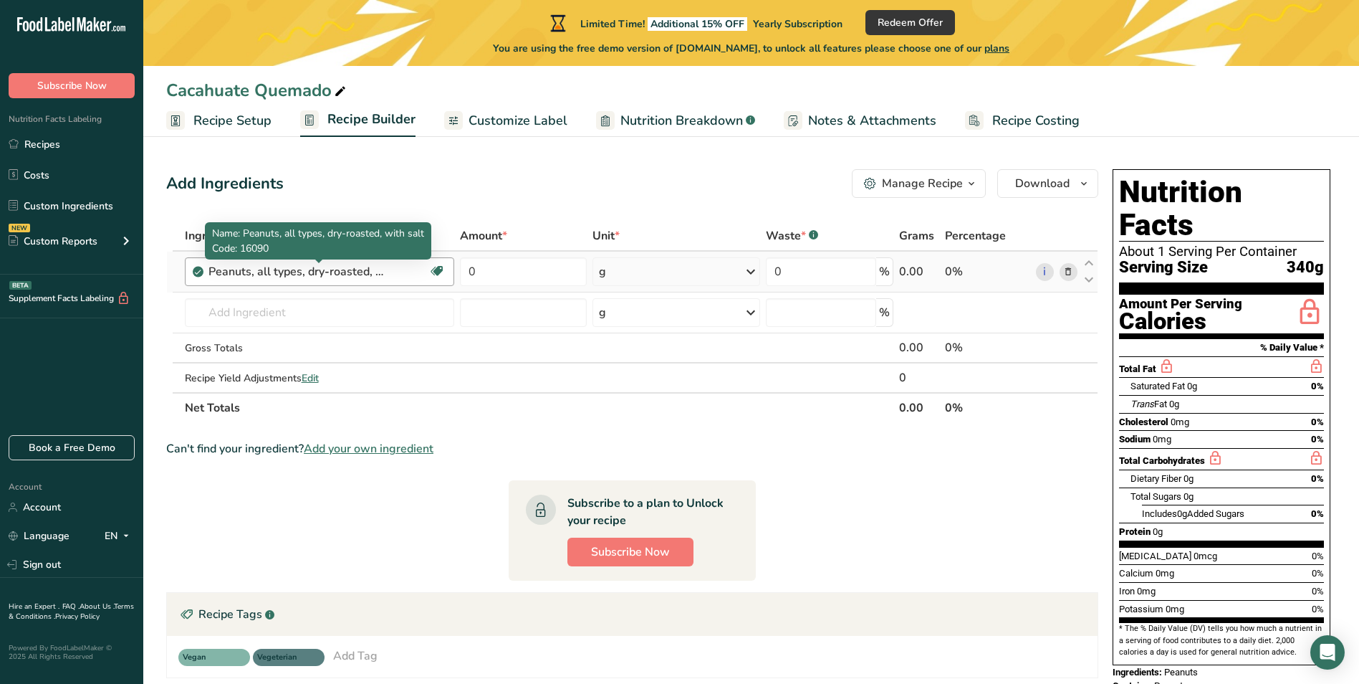
click at [387, 270] on div "Peanuts, all types, dry-roasted, with salt" at bounding box center [298, 271] width 179 height 17
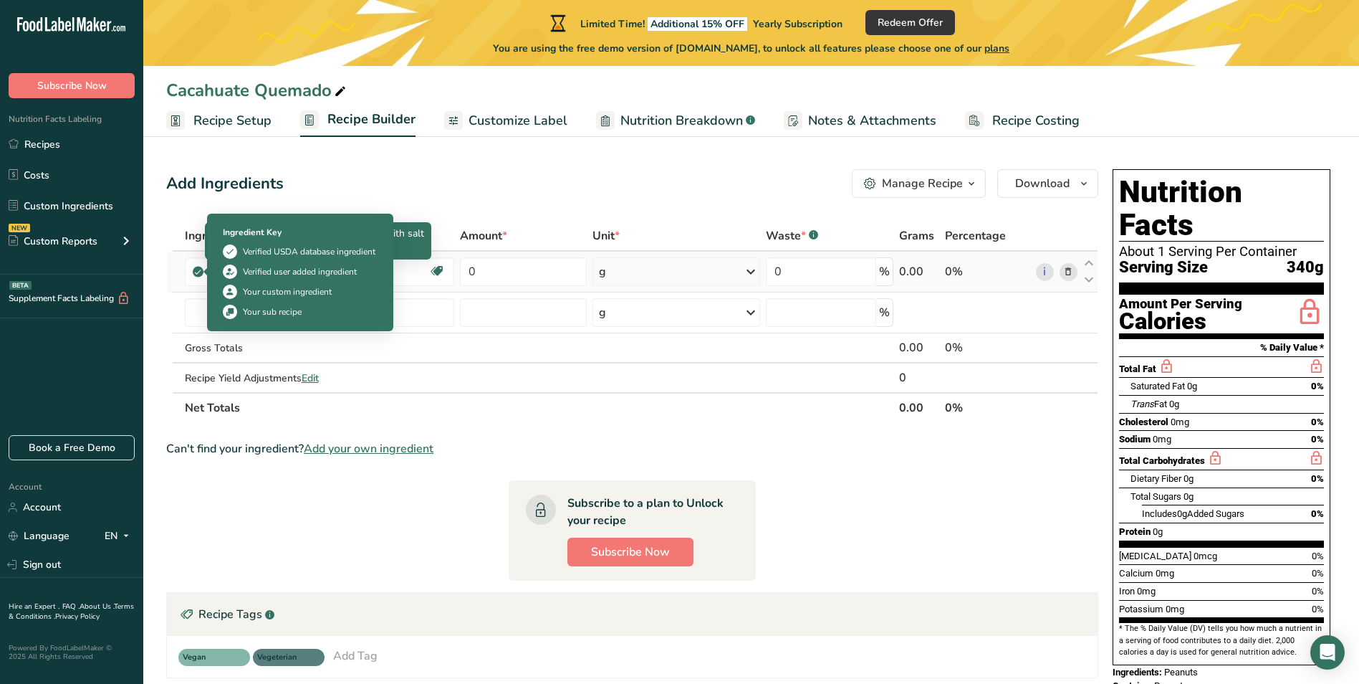
click at [202, 274] on icon at bounding box center [197, 271] width 9 height 13
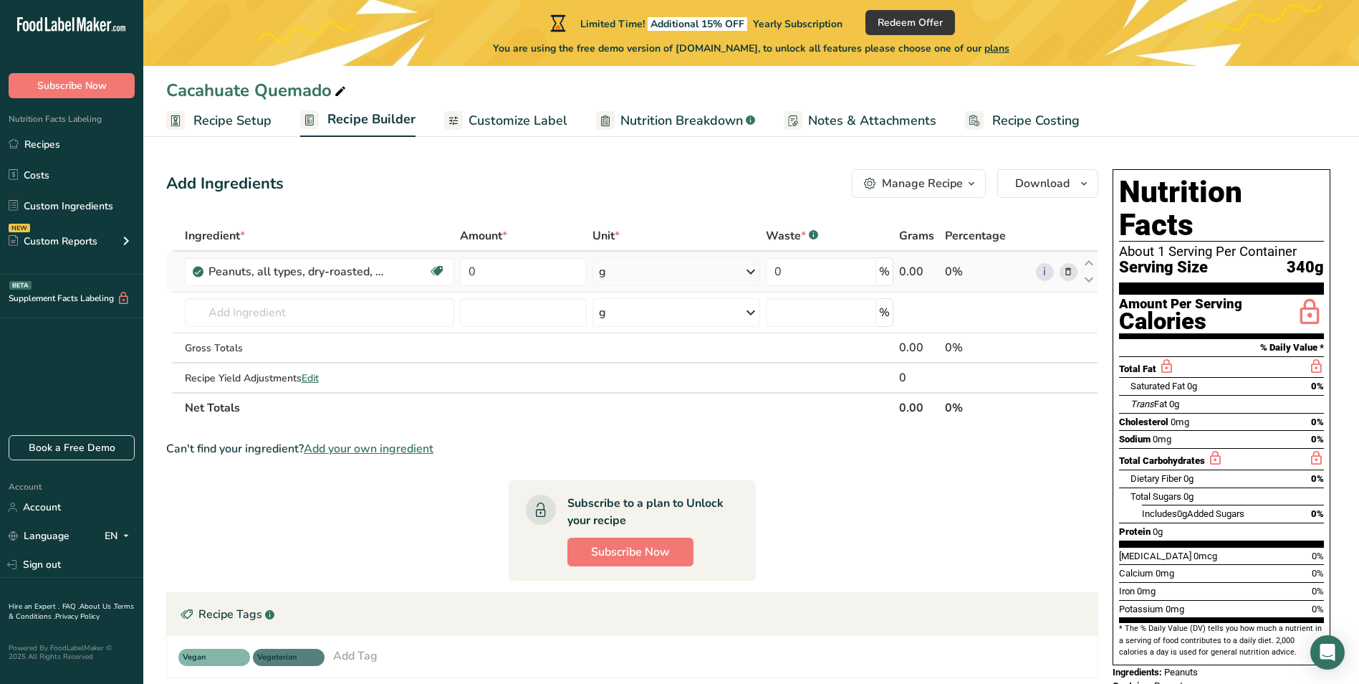
click at [202, 274] on icon at bounding box center [197, 271] width 9 height 13
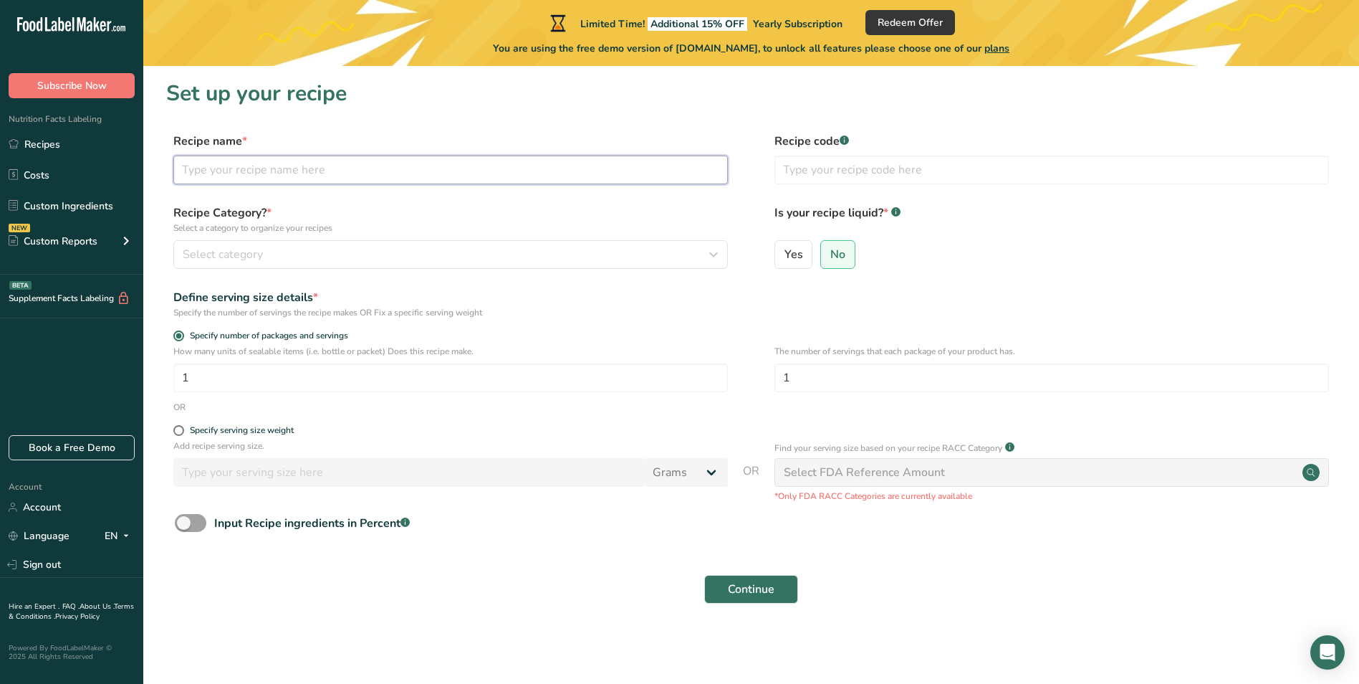
click at [315, 168] on input "text" at bounding box center [450, 169] width 555 height 29
type input "p"
type input "Cacahuate Quemado"
click at [402, 258] on div "Select category" at bounding box center [446, 254] width 527 height 17
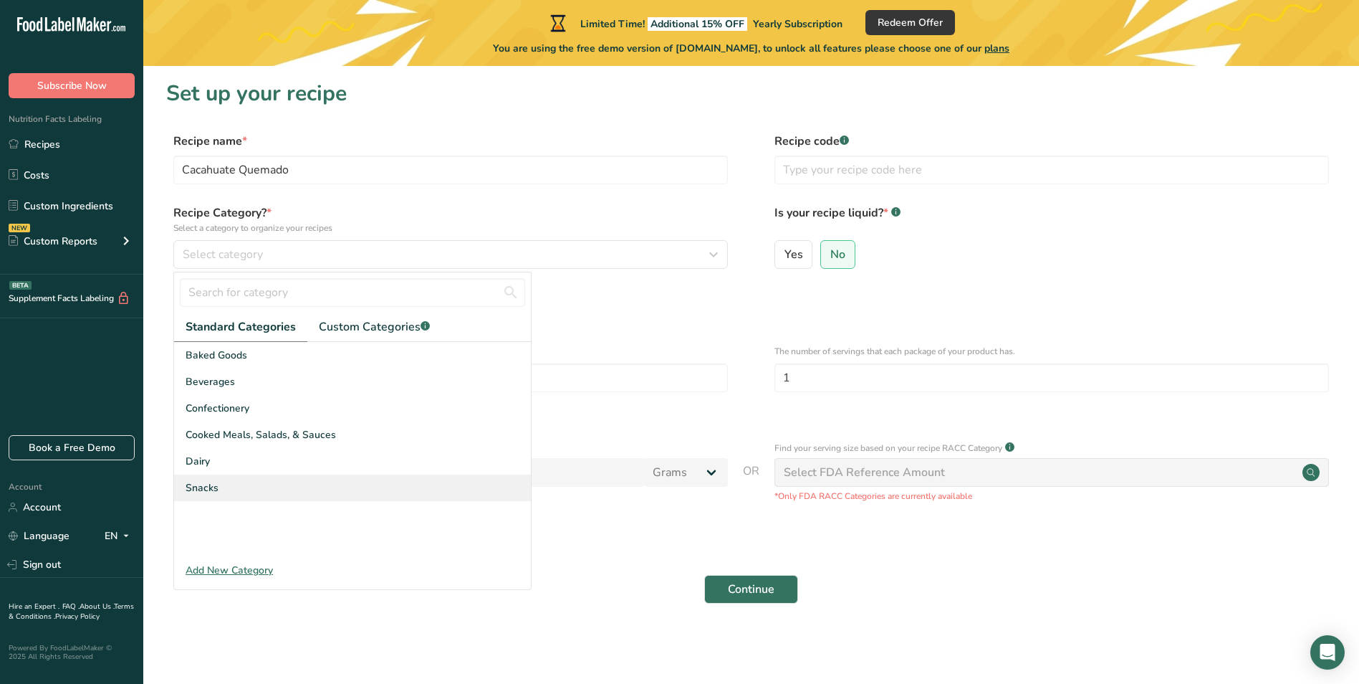
click at [231, 482] on div "Snacks" at bounding box center [352, 487] width 357 height 27
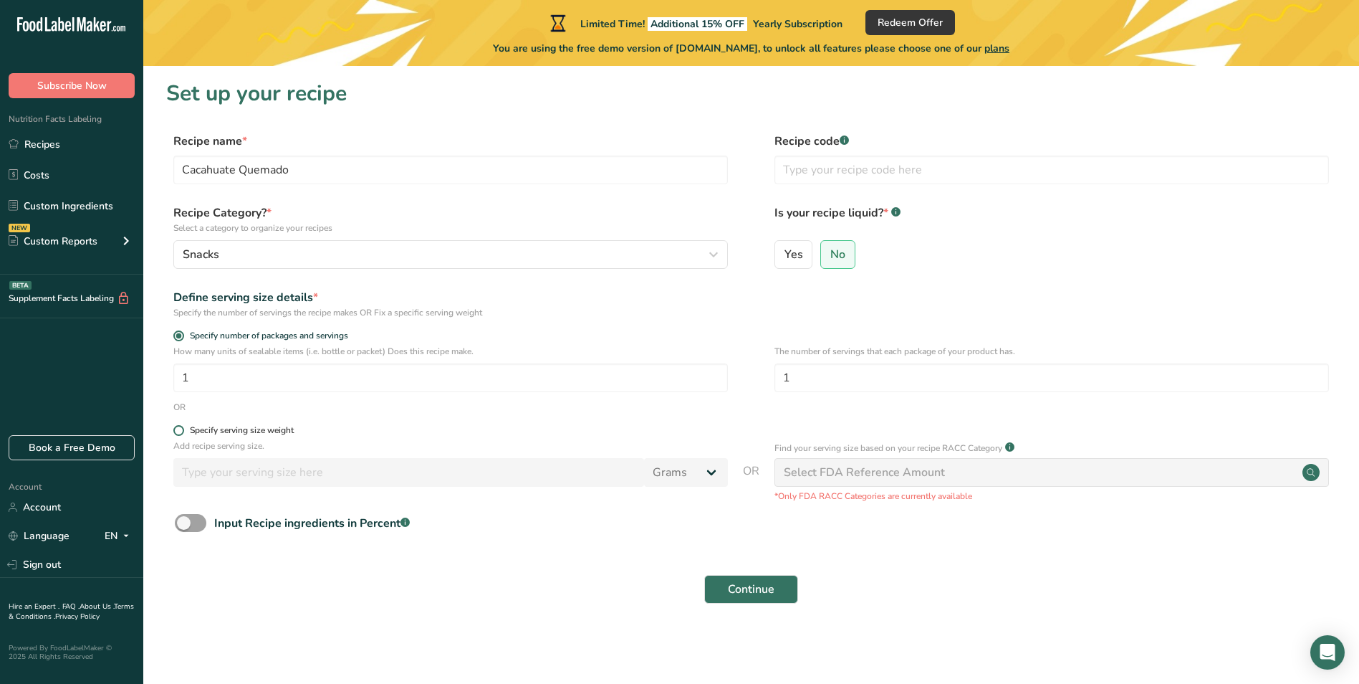
click at [178, 432] on span at bounding box center [178, 430] width 11 height 11
click at [178, 432] on input "Specify serving size weight" at bounding box center [177, 430] width 9 height 9
radio input "true"
radio input "false"
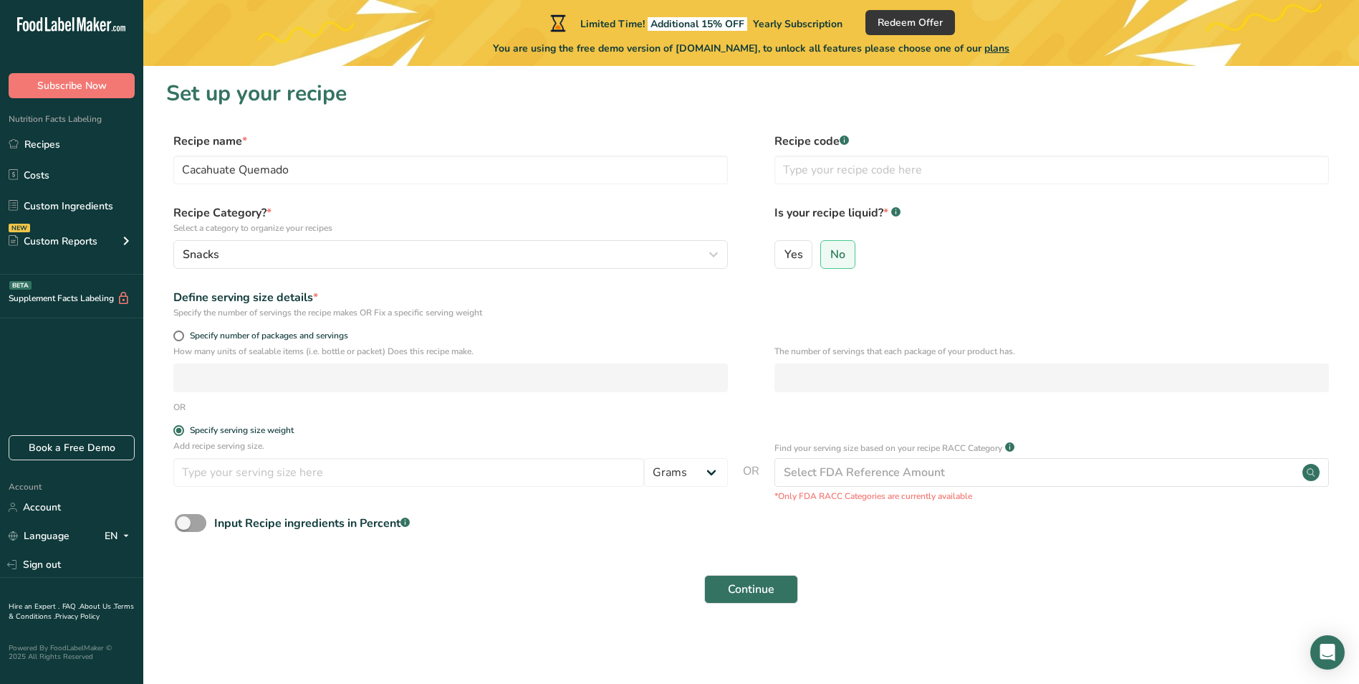
click at [418, 488] on div "Add recipe serving size. Grams kg mg mcg lb oz l mL fl oz tbsp tsp cup qt gallon" at bounding box center [450, 466] width 555 height 54
click at [420, 478] on input "number" at bounding box center [408, 472] width 471 height 29
click at [701, 475] on select "Grams kg mg mcg lb oz l mL fl oz tbsp tsp cup qt gallon" at bounding box center [686, 472] width 84 height 29
select select "5"
click at [644, 458] on select "Grams kg mg mcg lb oz l mL fl oz tbsp tsp cup qt gallon" at bounding box center [686, 472] width 84 height 29
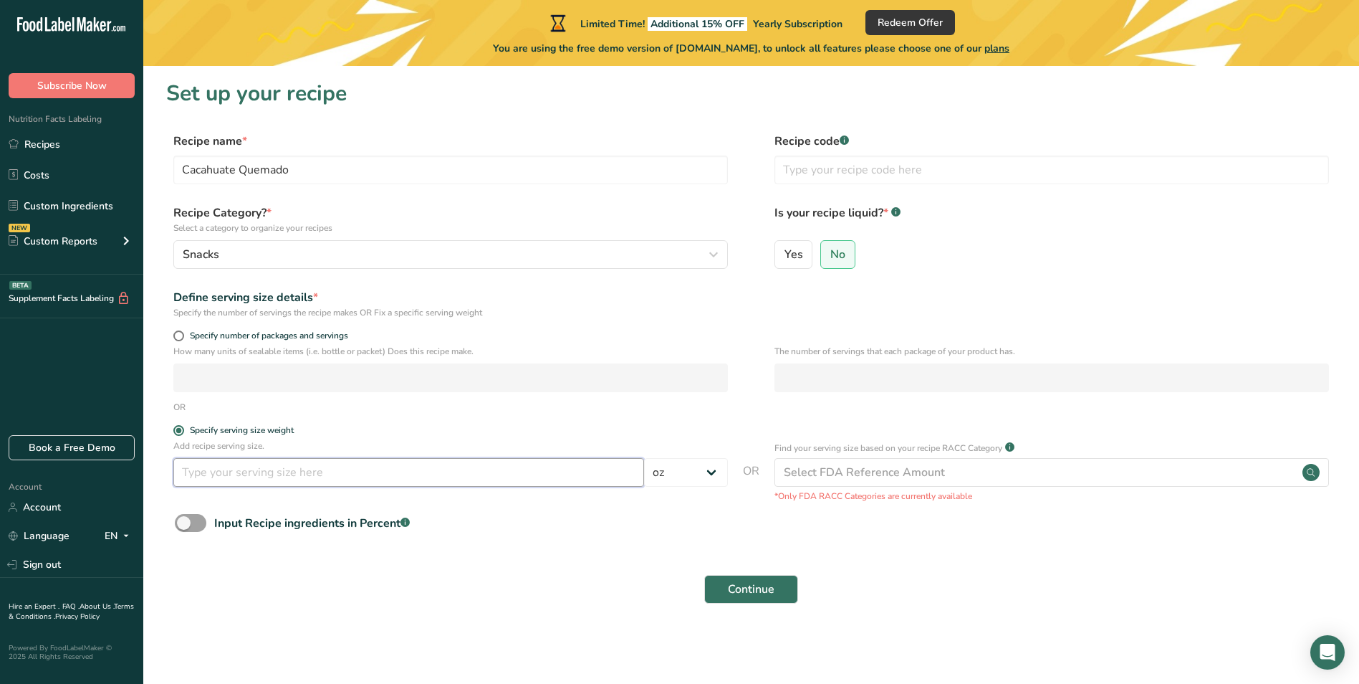
click at [381, 476] on input "number" at bounding box center [408, 472] width 471 height 29
type input "12"
click at [735, 602] on button "Continue" at bounding box center [751, 589] width 94 height 29
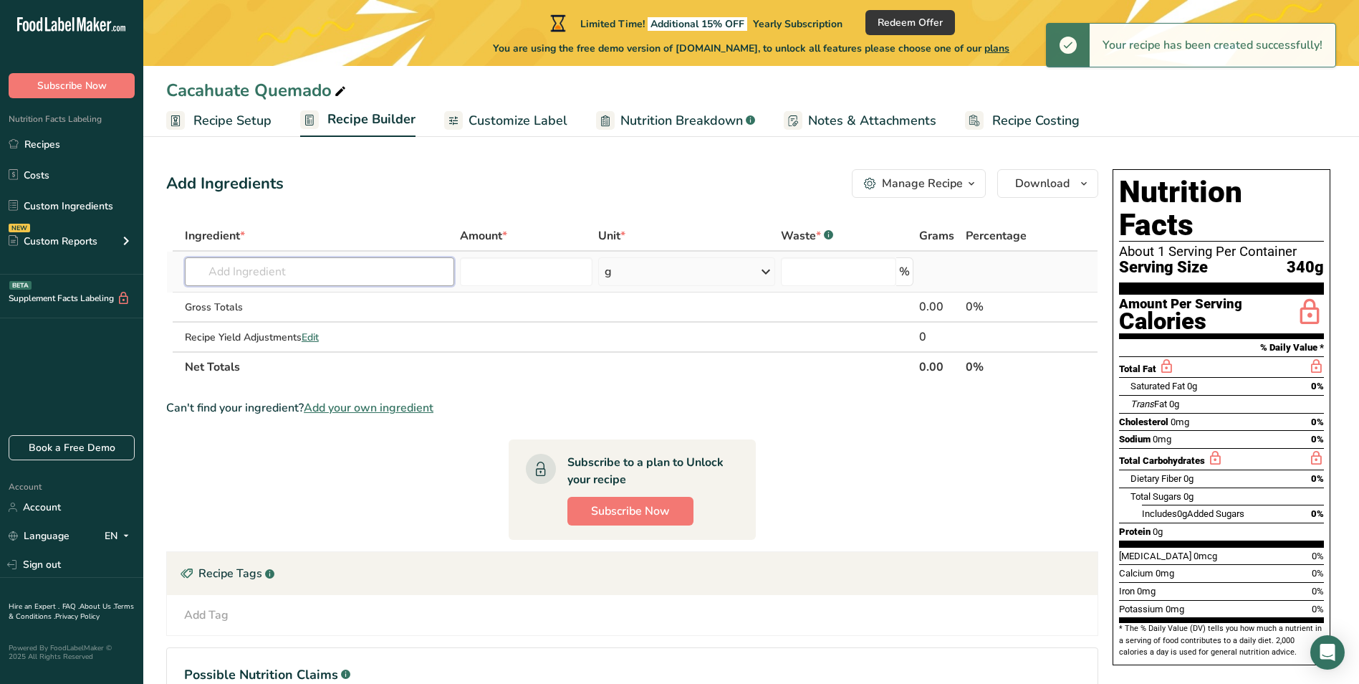
click at [227, 279] on input "text" at bounding box center [319, 271] width 269 height 29
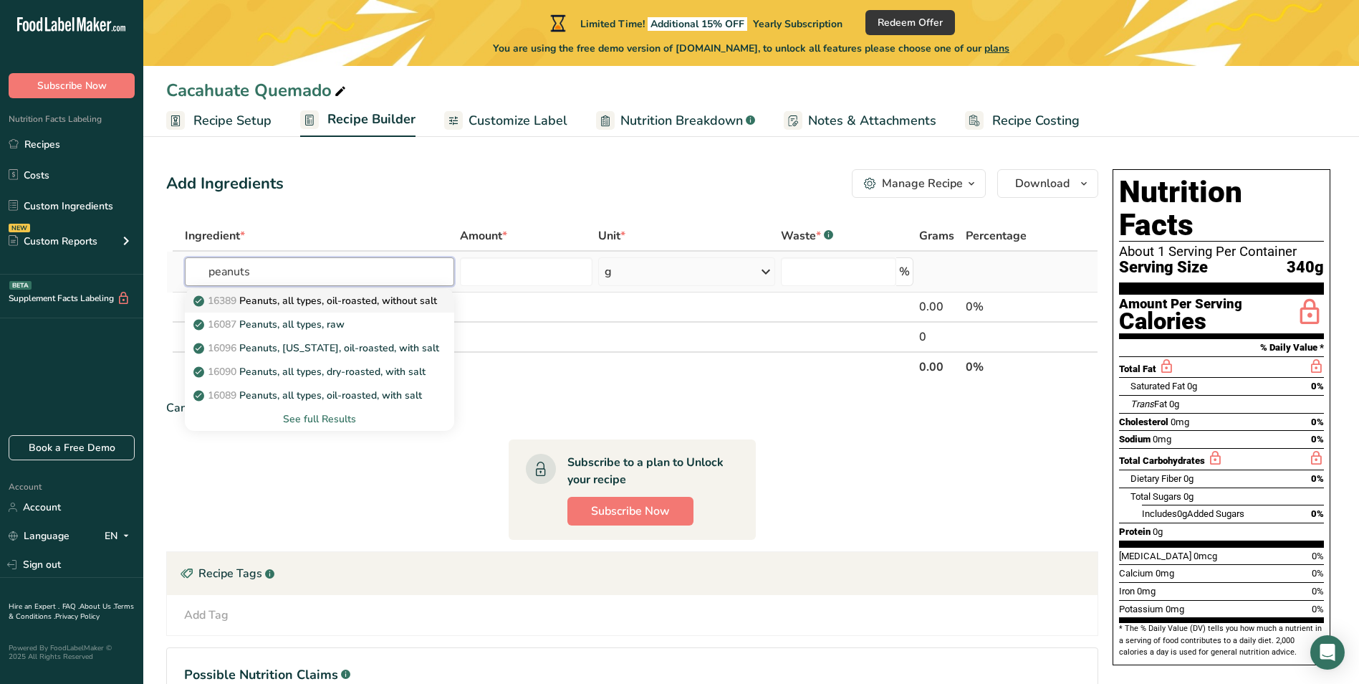
type input "peanuts"
click at [330, 302] on p "16389 Peanuts, all types, oil-roasted, without salt" at bounding box center [316, 300] width 241 height 15
type input "Peanuts, all types, oil-roasted, without salt"
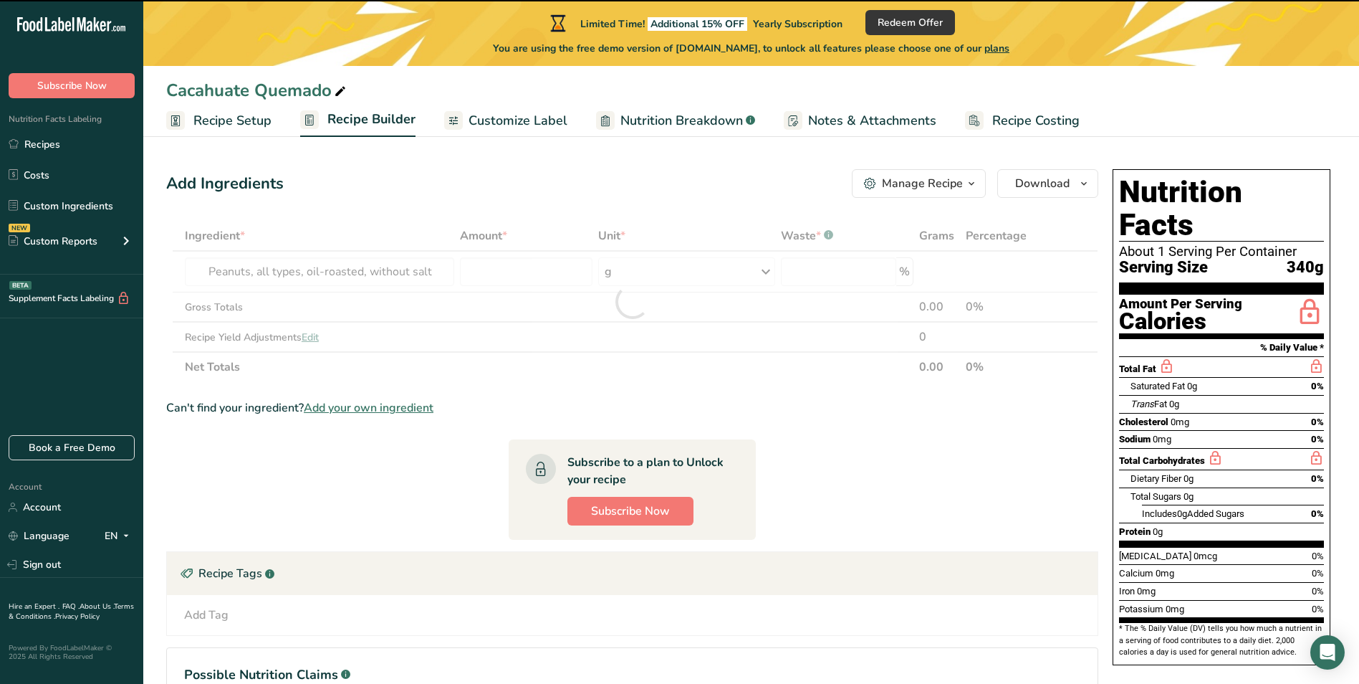
type input "0"
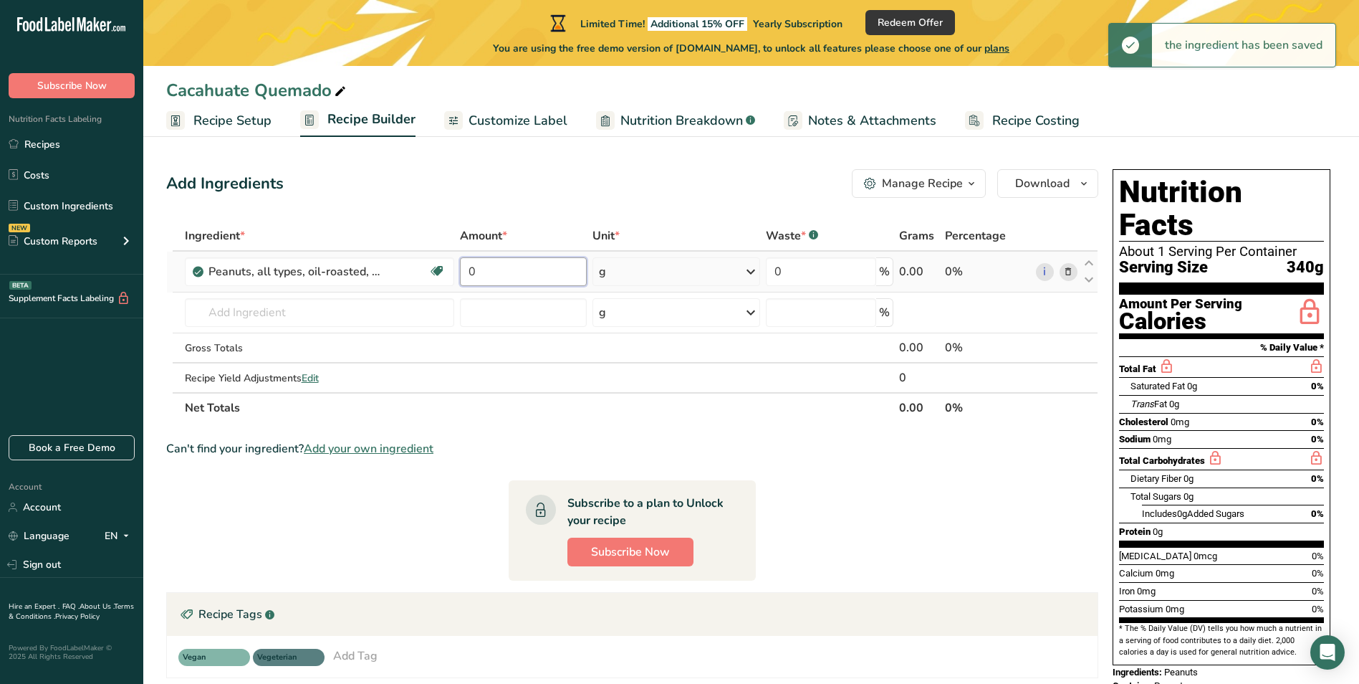
click at [497, 279] on input "0" at bounding box center [523, 271] width 127 height 29
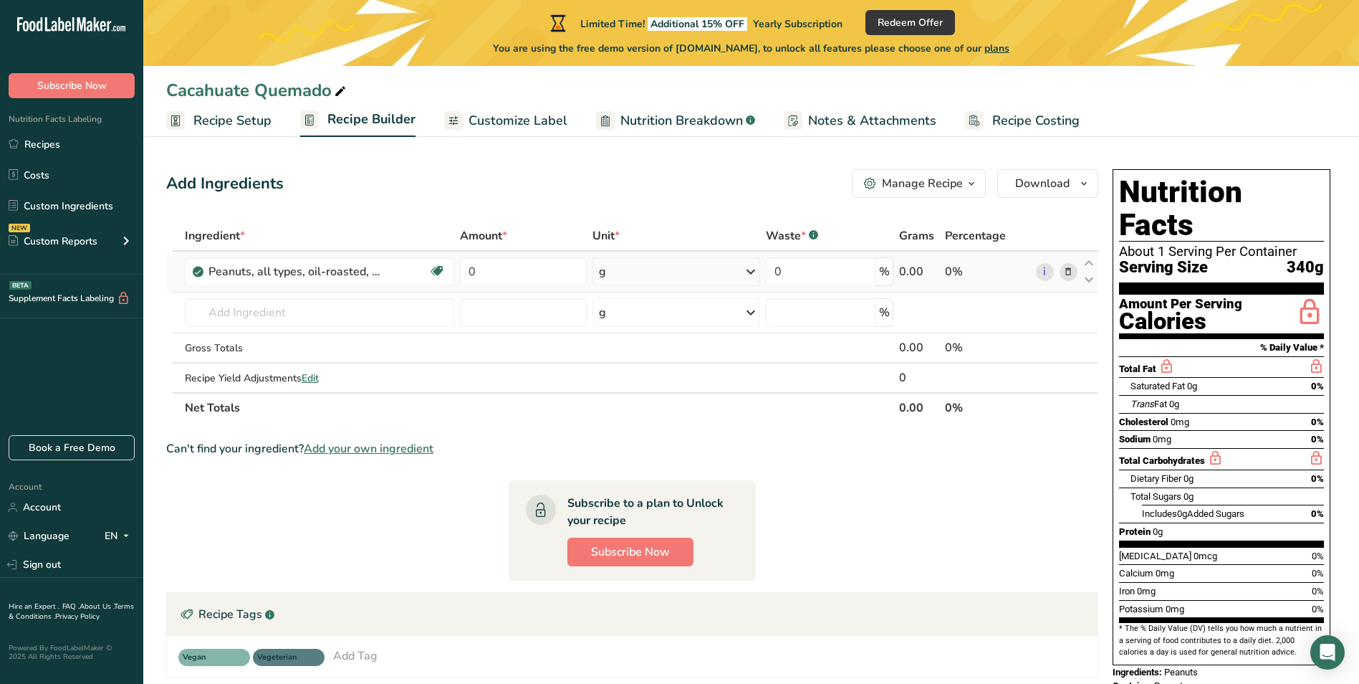
click at [638, 272] on div "Ingredient * Amount * Unit * Waste * .a-a{fill:#347362;}.b-a{fill:#fff;} Grams …" at bounding box center [632, 322] width 932 height 202
click at [751, 278] on icon at bounding box center [750, 272] width 17 height 26
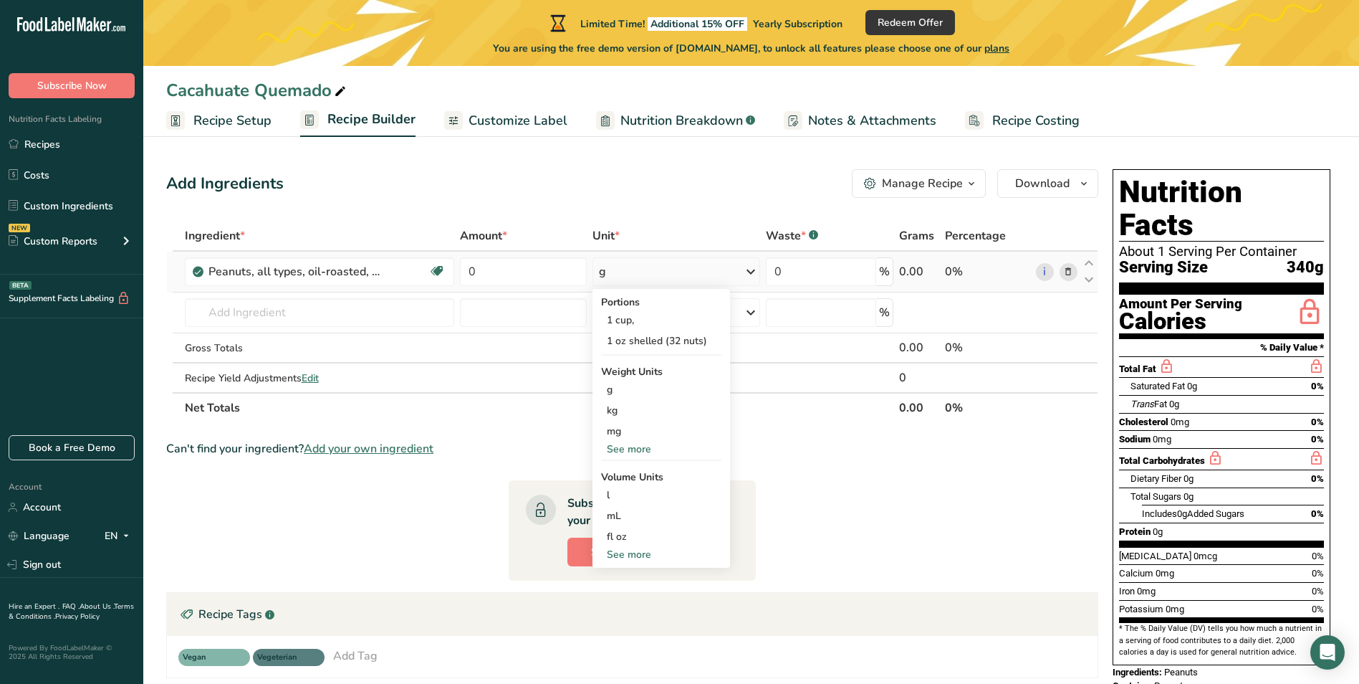
click at [632, 449] on div "See more" at bounding box center [661, 448] width 120 height 15
click at [625, 492] on div "oz" at bounding box center [661, 493] width 120 height 21
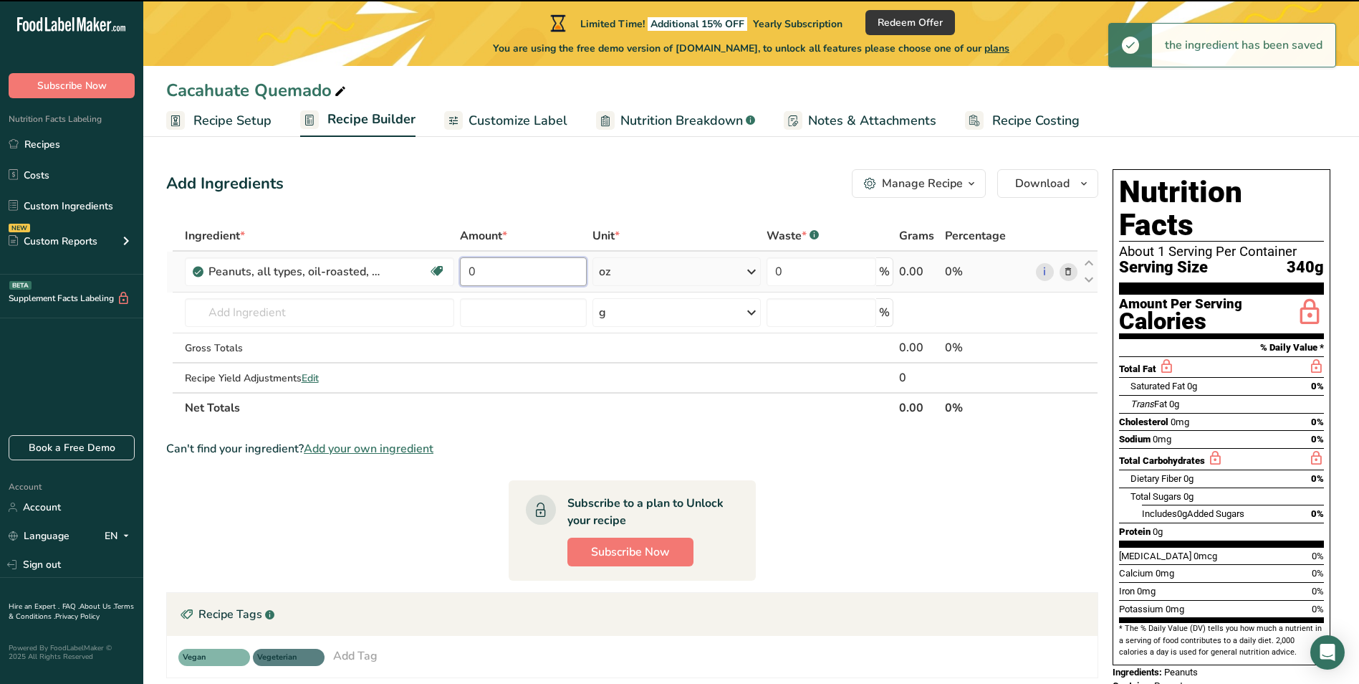
click at [521, 277] on input "0" at bounding box center [523, 271] width 127 height 29
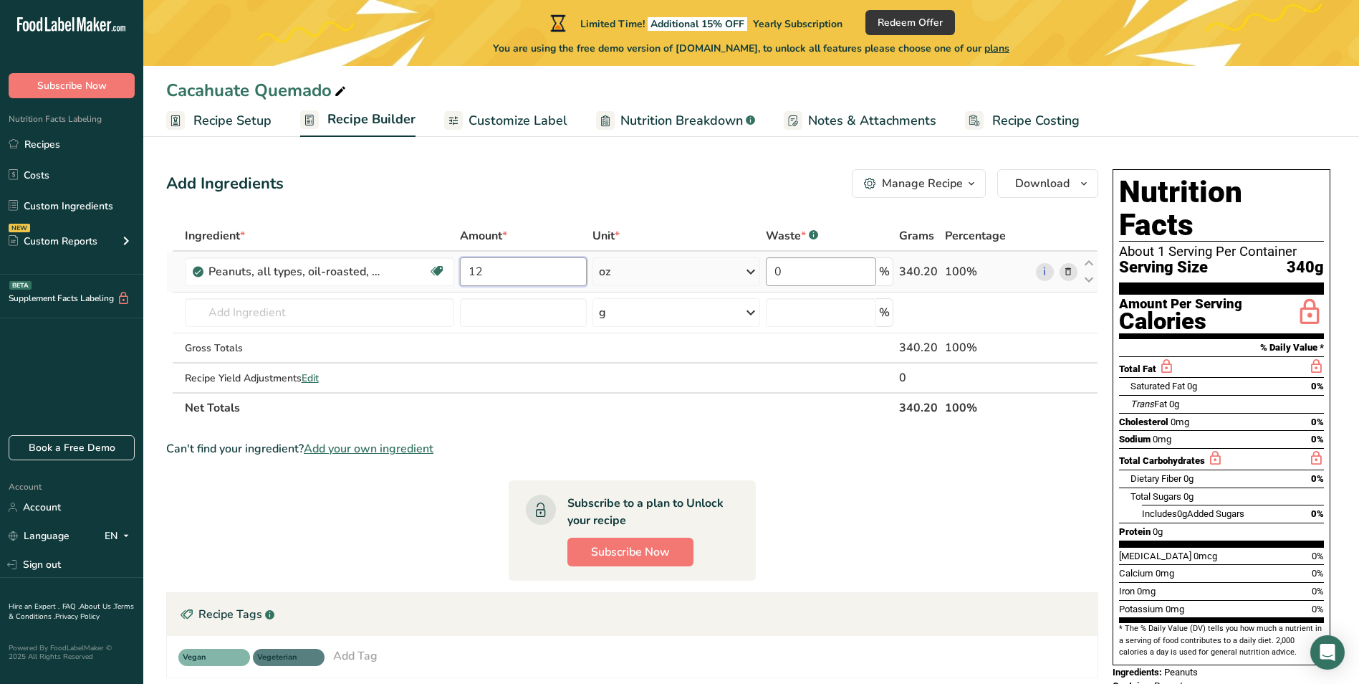
type input "12"
click at [832, 272] on div "Ingredient * Amount * Unit * Waste * .a-a{fill:#347362;}.b-a{fill:#fff;} Grams …" at bounding box center [632, 322] width 932 height 202
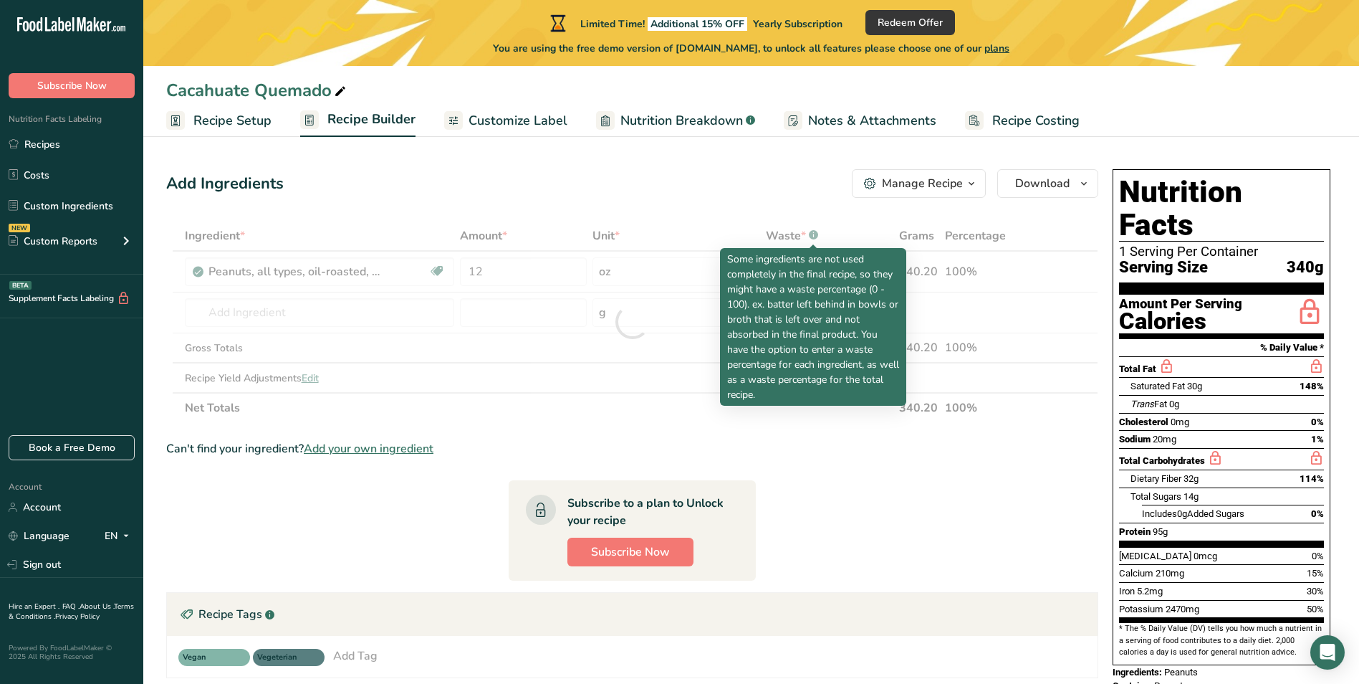
click at [814, 237] on div "Ingredient * Amount * Unit * Waste * .a-a{fill:#347362;}.b-a{fill:#fff;} Grams …" at bounding box center [632, 322] width 932 height 202
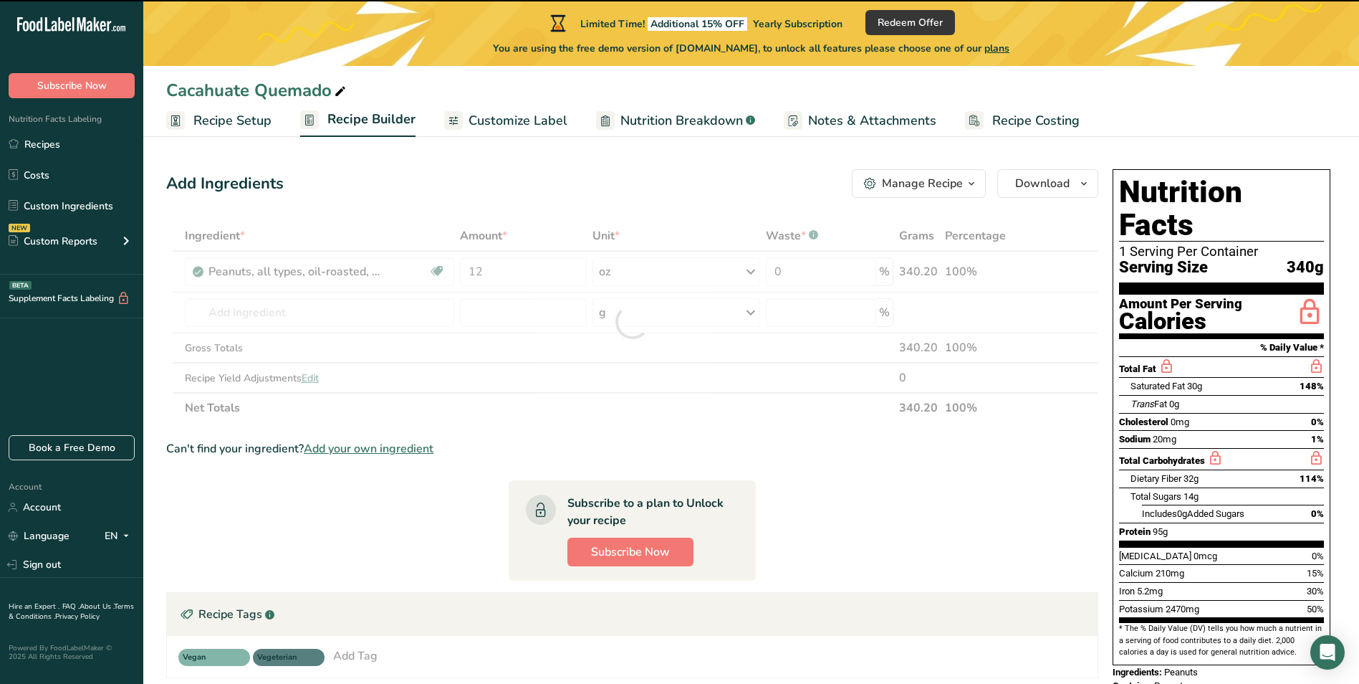
click at [814, 237] on div at bounding box center [632, 322] width 932 height 202
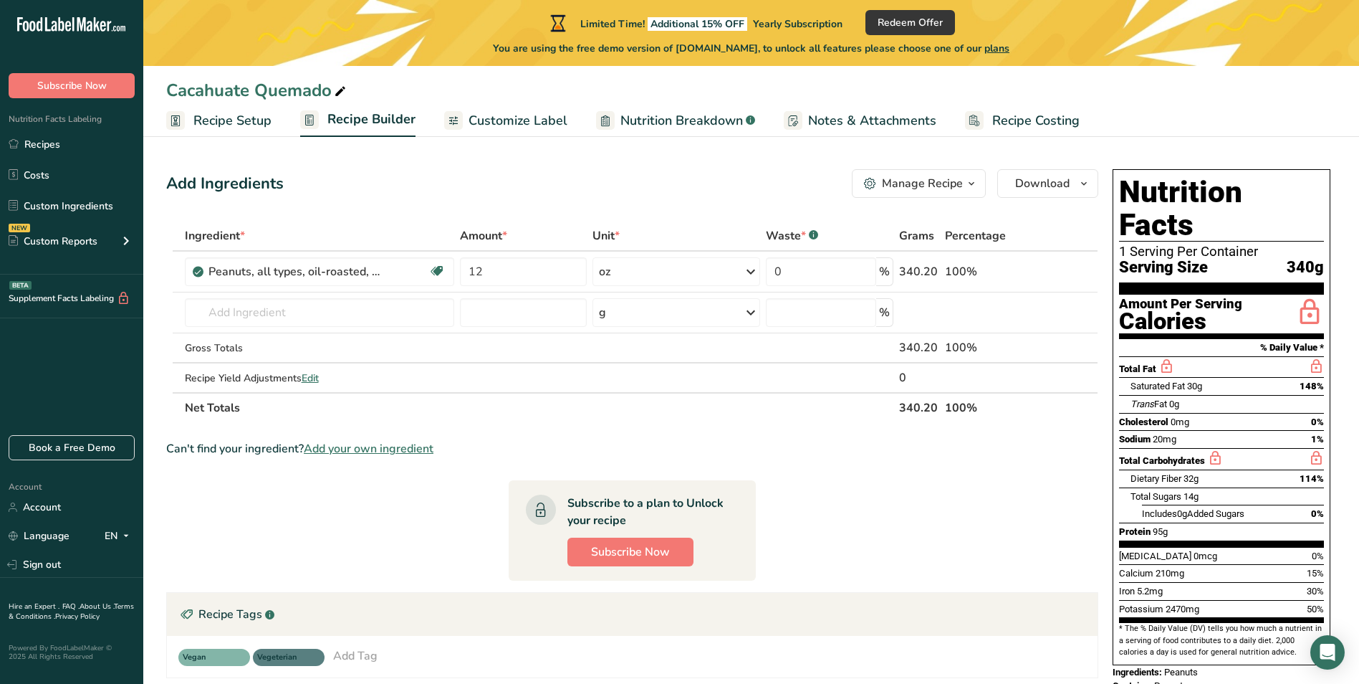
click at [853, 451] on div "Can't find your ingredient? Add your own ingredient" at bounding box center [632, 448] width 932 height 17
click at [643, 556] on span "Subscribe Now" at bounding box center [630, 551] width 79 height 17
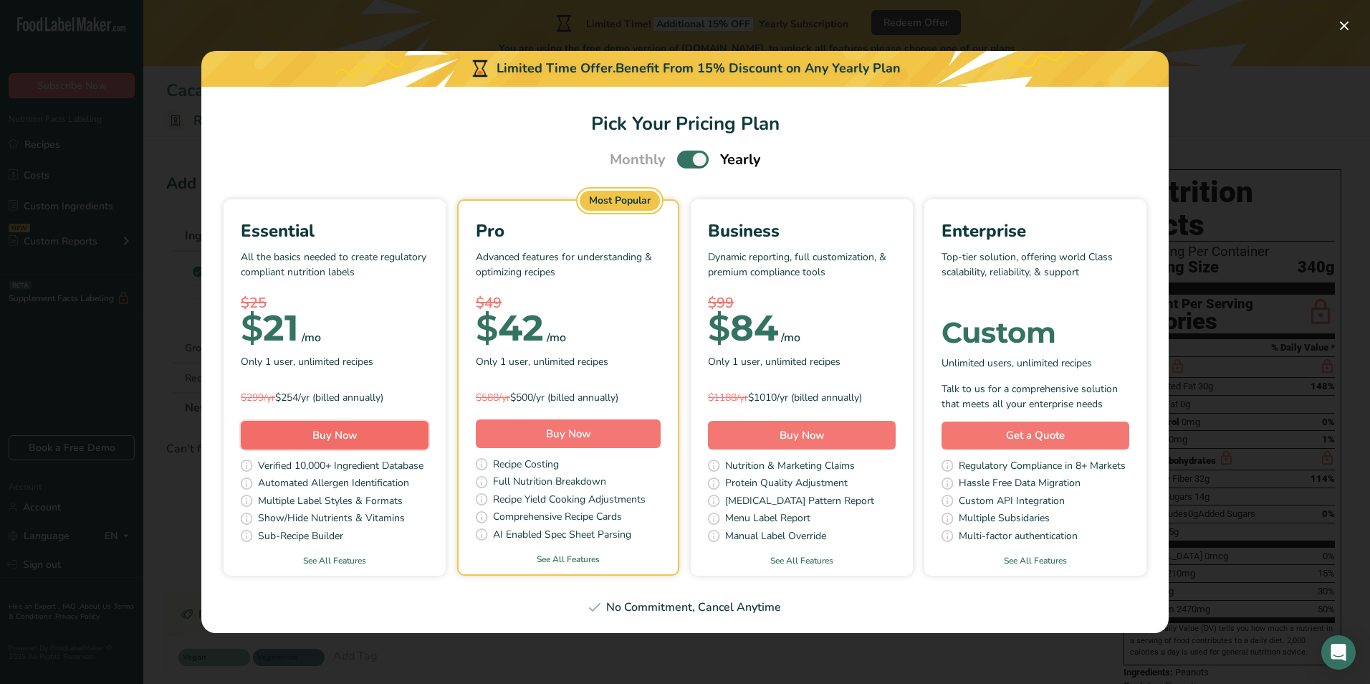
click at [345, 439] on span "Buy Now" at bounding box center [334, 435] width 45 height 14
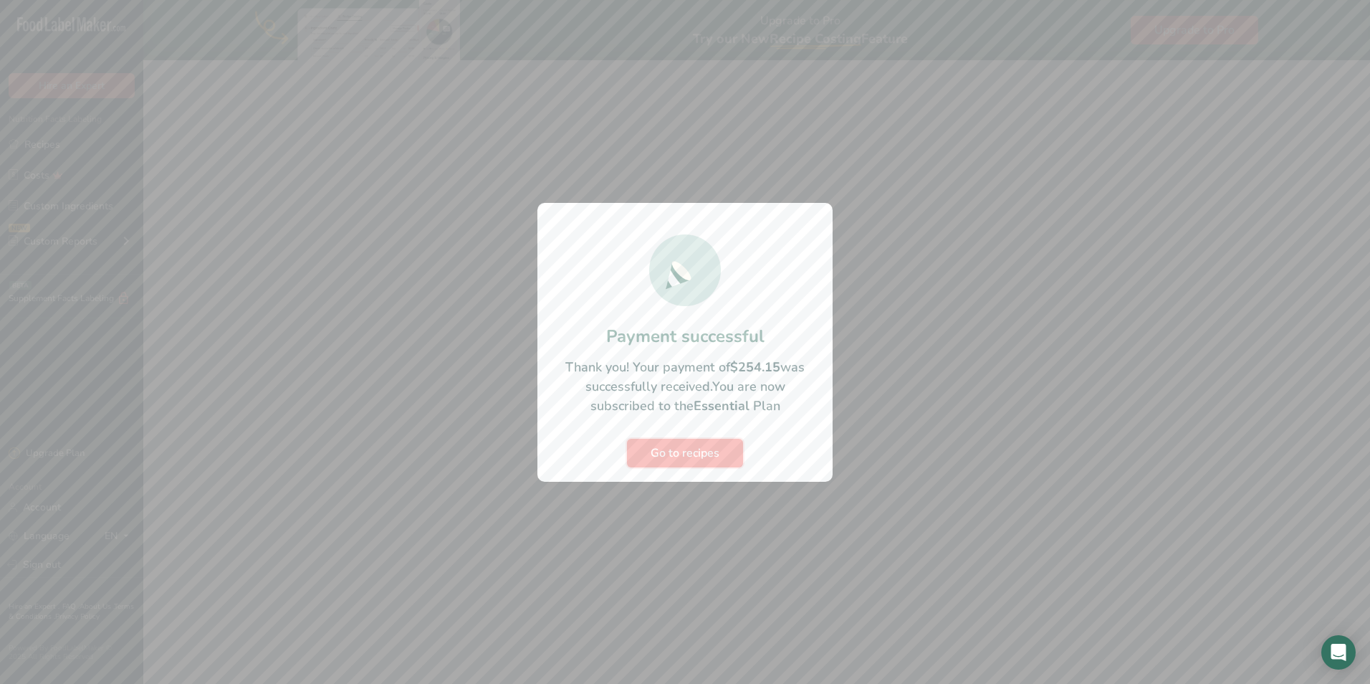
click at [693, 458] on span "Go to recipes" at bounding box center [685, 452] width 69 height 17
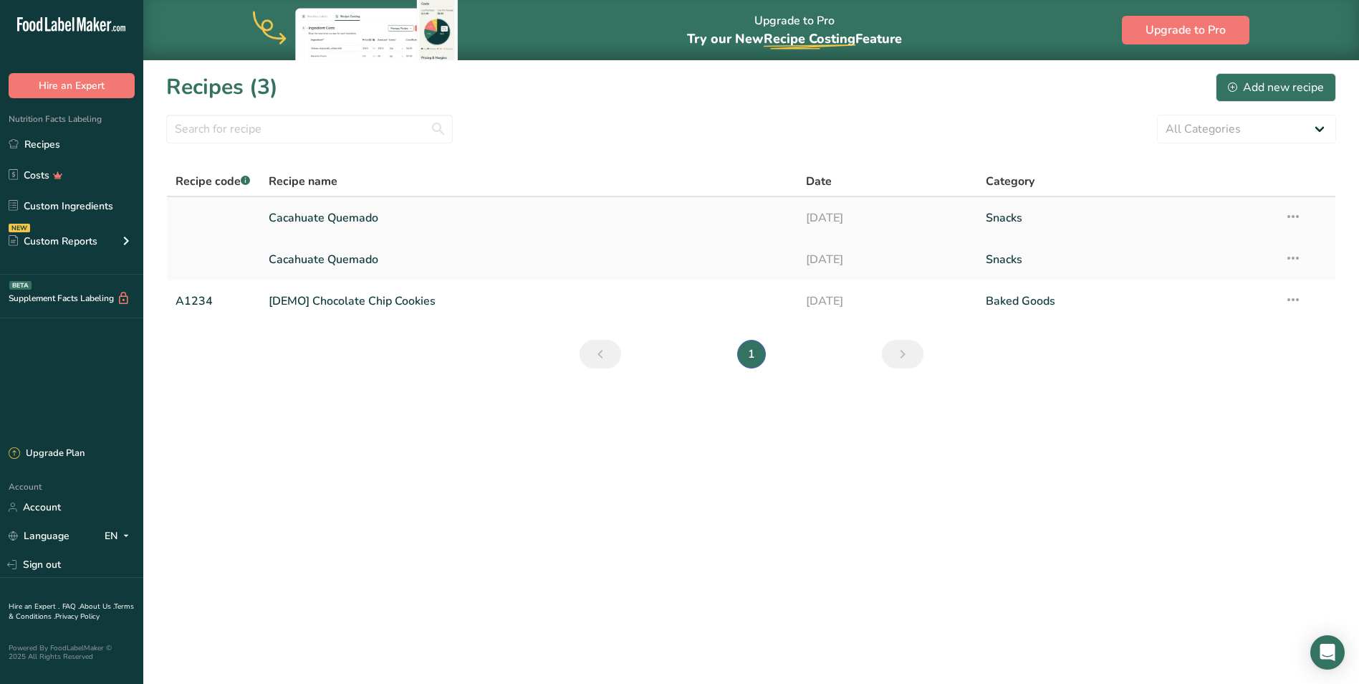
click at [535, 223] on link "Cacahuate Quemado" at bounding box center [529, 218] width 521 height 30
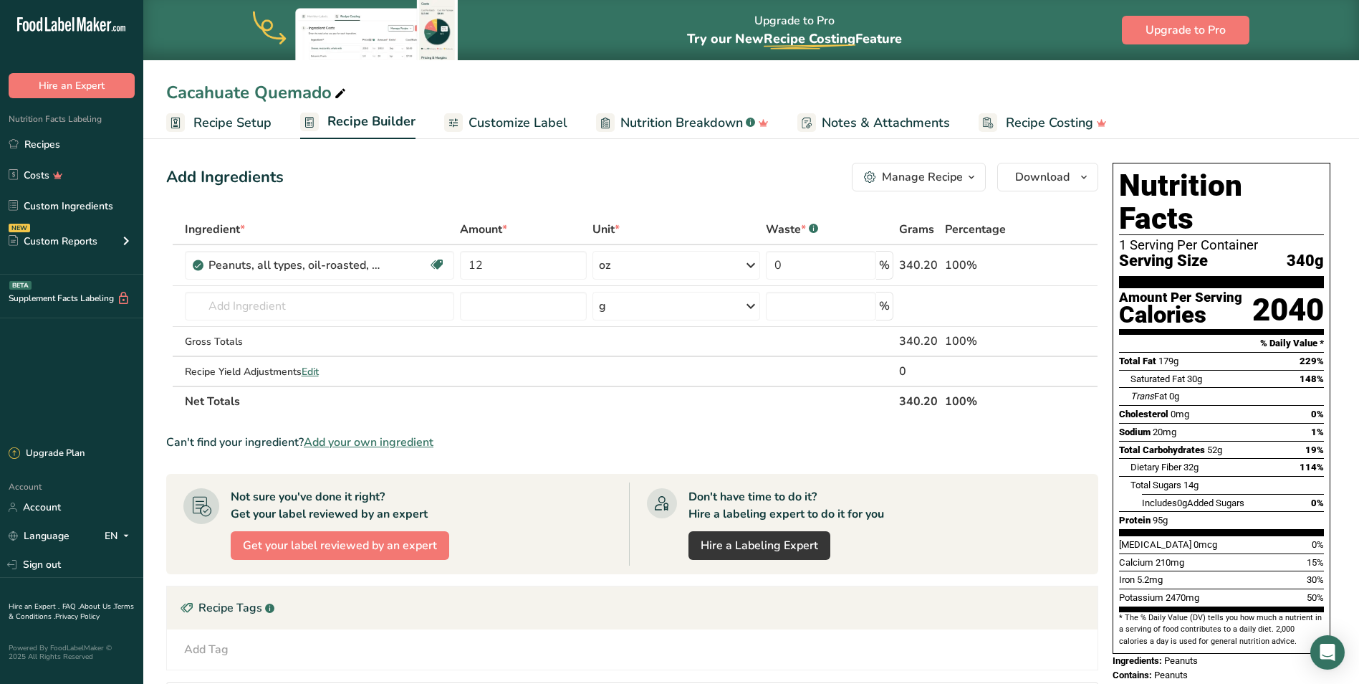
click at [525, 128] on span "Customize Label" at bounding box center [518, 122] width 99 height 19
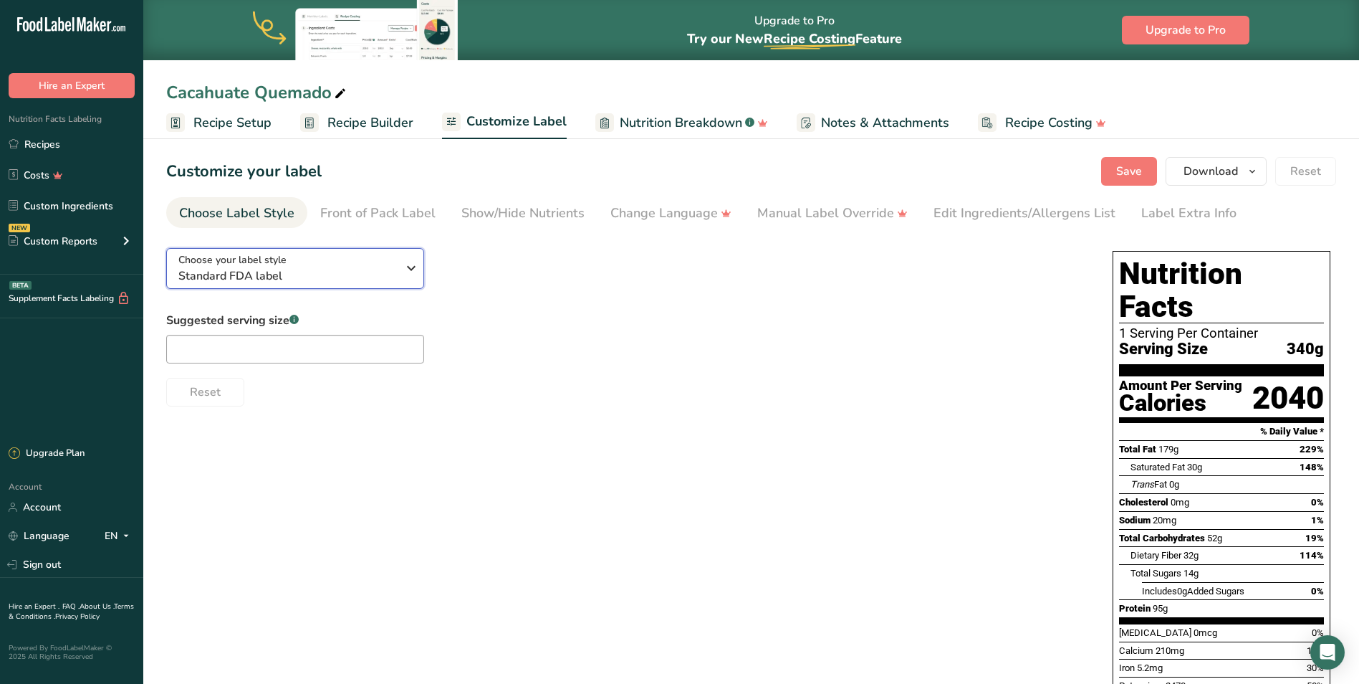
click at [419, 271] on icon "button" at bounding box center [411, 268] width 17 height 26
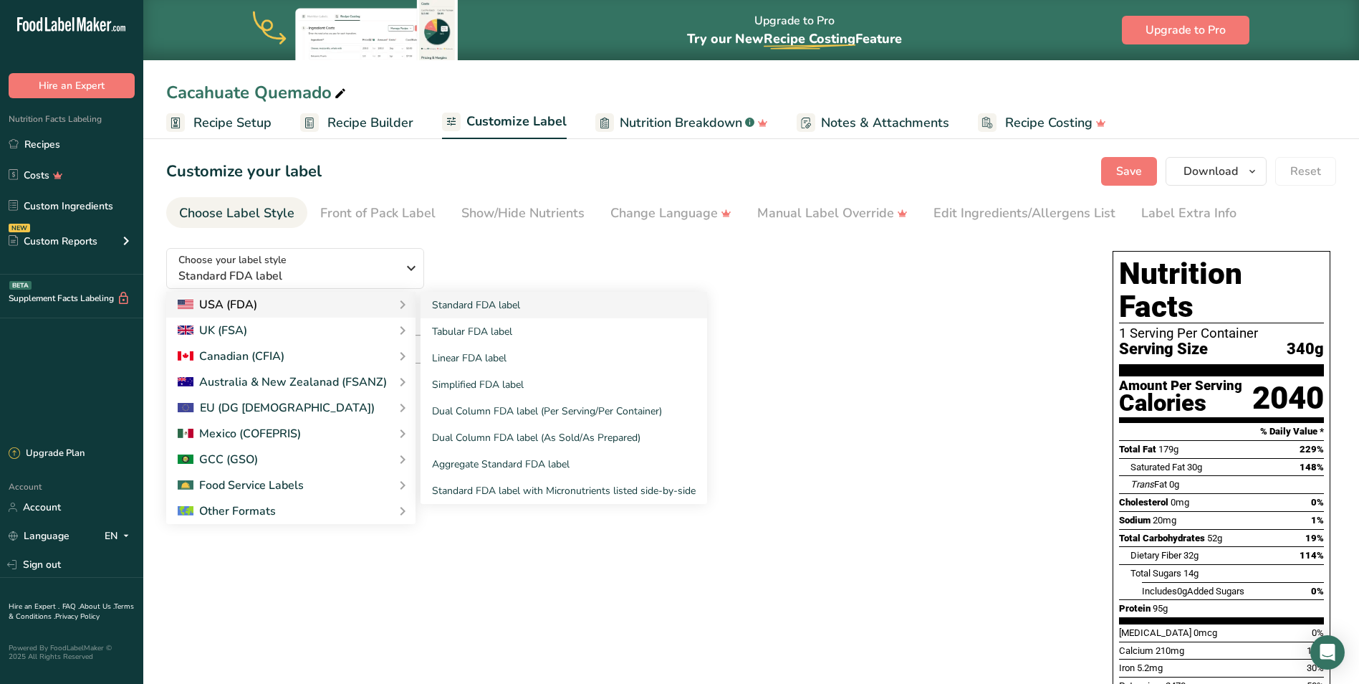
click at [348, 299] on div "USA (FDA)" at bounding box center [291, 304] width 226 height 17
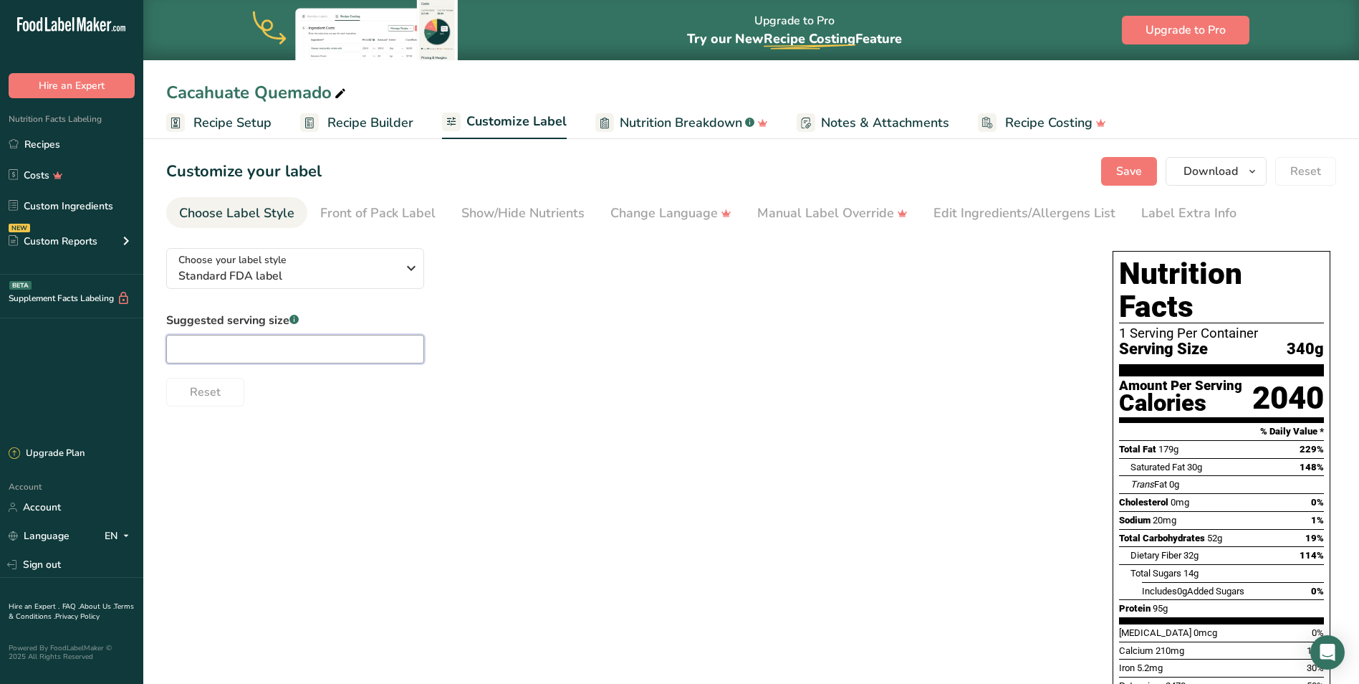
click at [335, 354] on input "text" at bounding box center [295, 349] width 258 height 29
type input "1/4 Cup"
click at [543, 385] on div "Reset" at bounding box center [625, 389] width 918 height 34
click at [423, 212] on div "Front of Pack Label" at bounding box center [377, 212] width 115 height 19
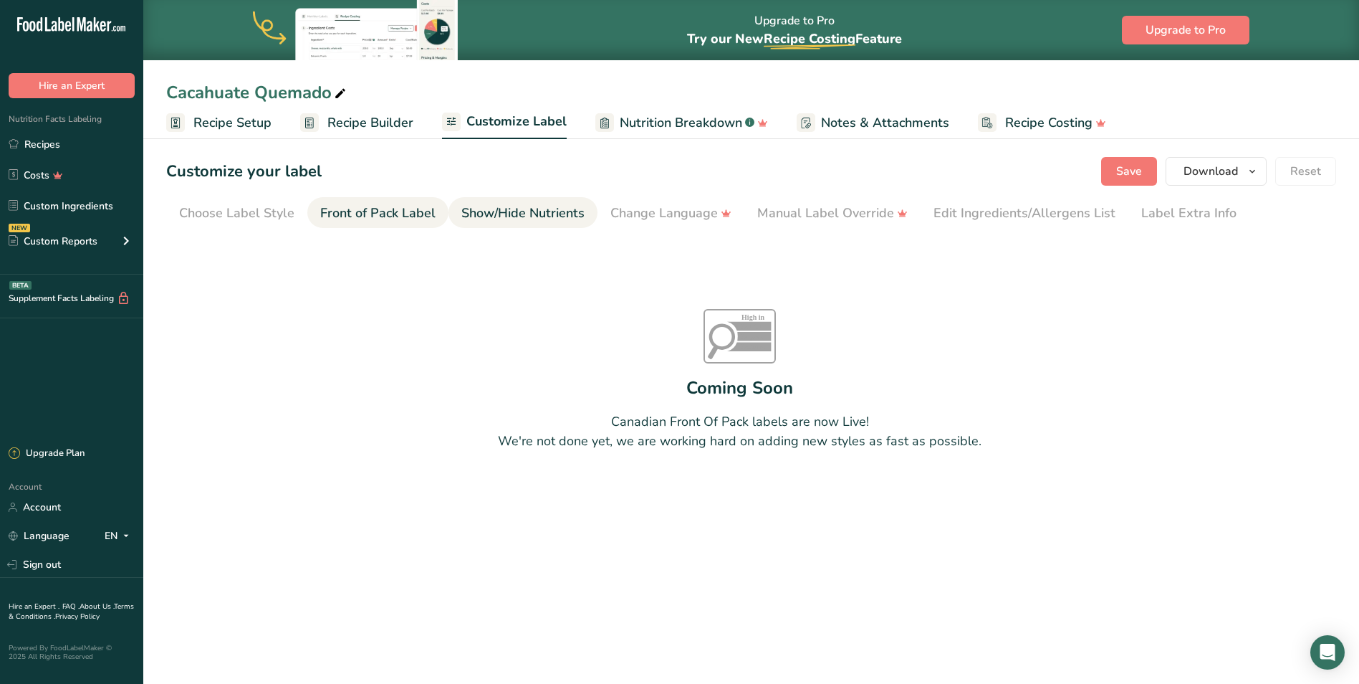
click at [491, 211] on div "Show/Hide Nutrients" at bounding box center [522, 212] width 123 height 19
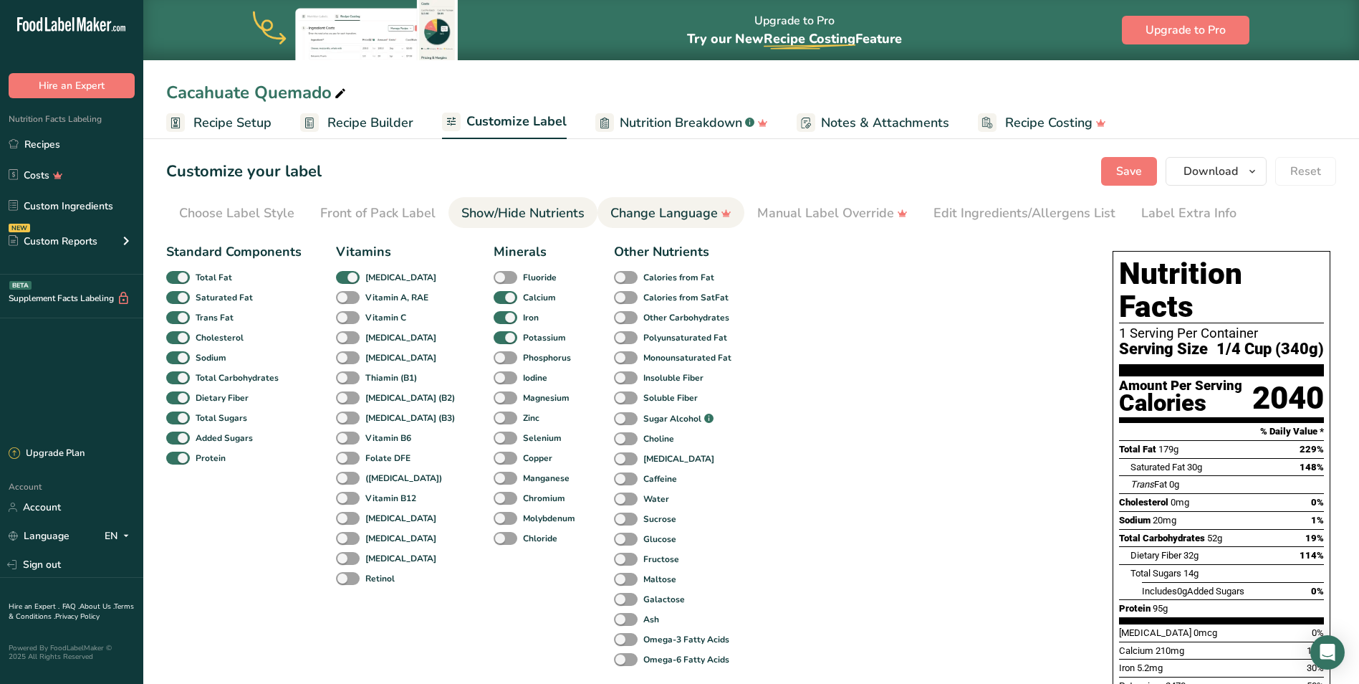
click at [669, 215] on div "Change Language" at bounding box center [670, 212] width 121 height 19
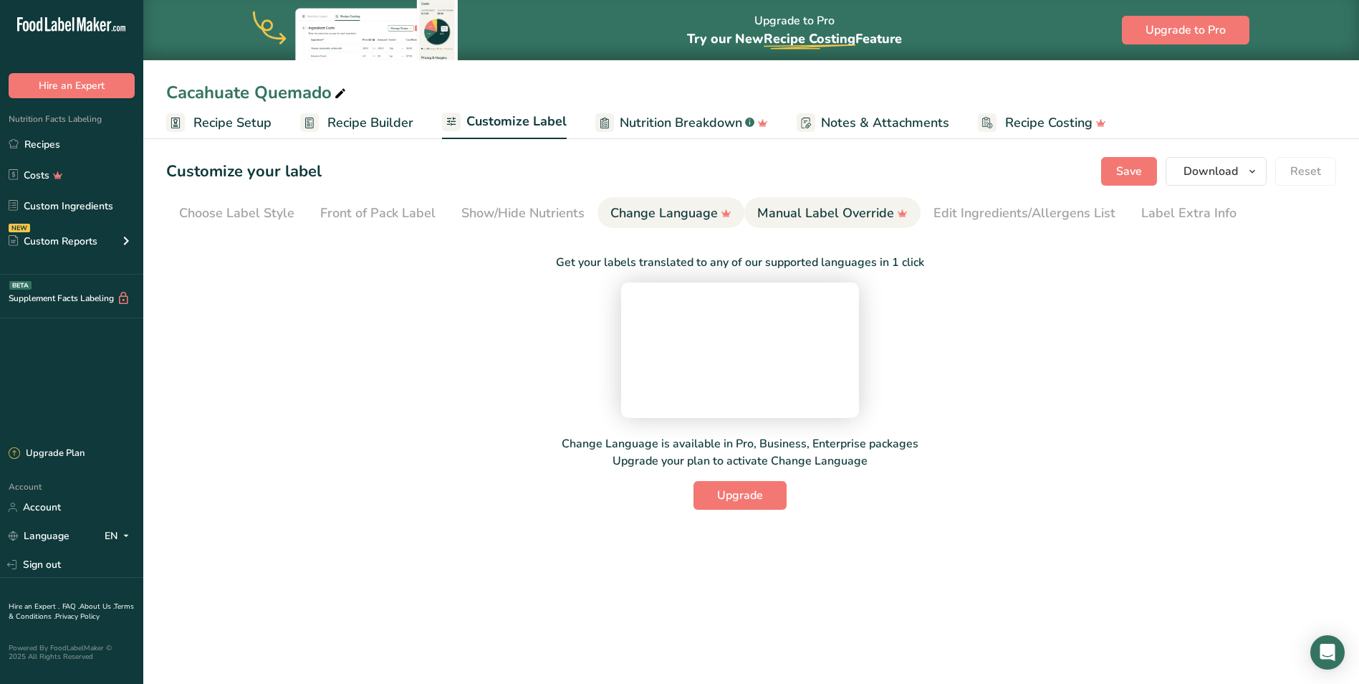
click at [790, 218] on div "Manual Label Override" at bounding box center [832, 212] width 150 height 19
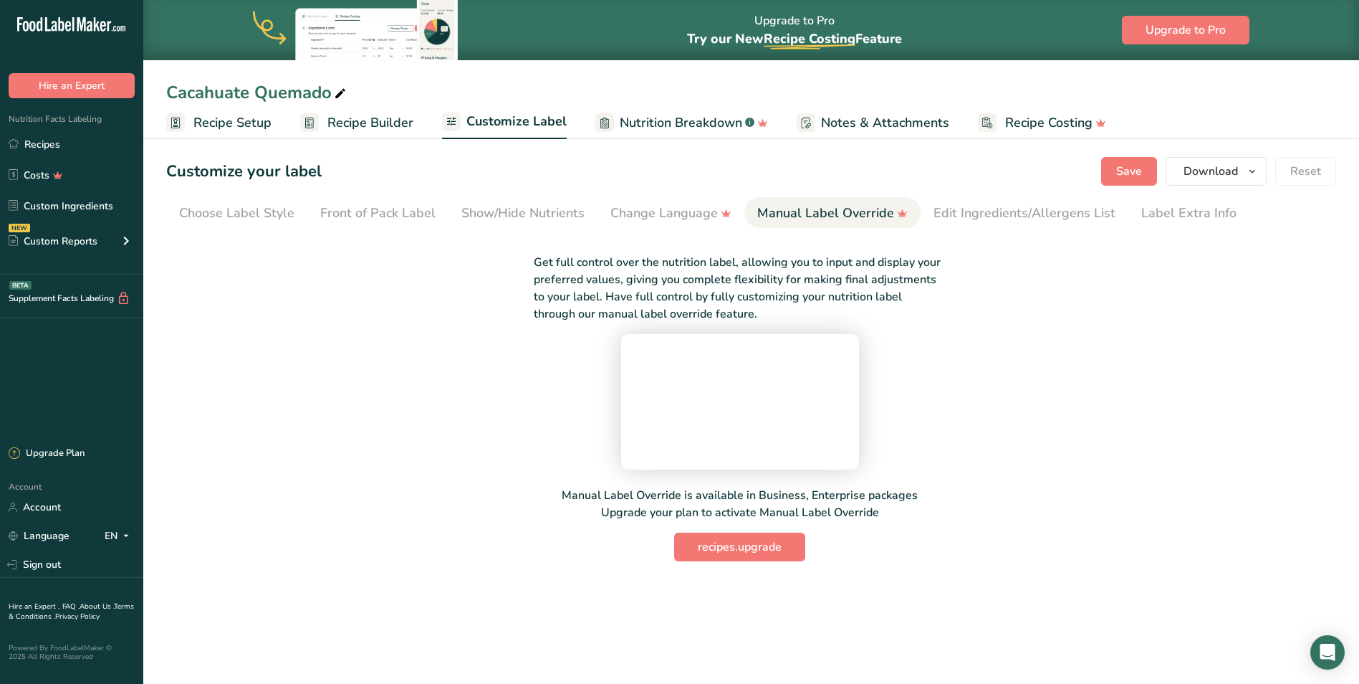
click at [830, 216] on div "Manual Label Override" at bounding box center [832, 212] width 150 height 19
click at [760, 555] on span "recipes.upgrade" at bounding box center [740, 546] width 84 height 17
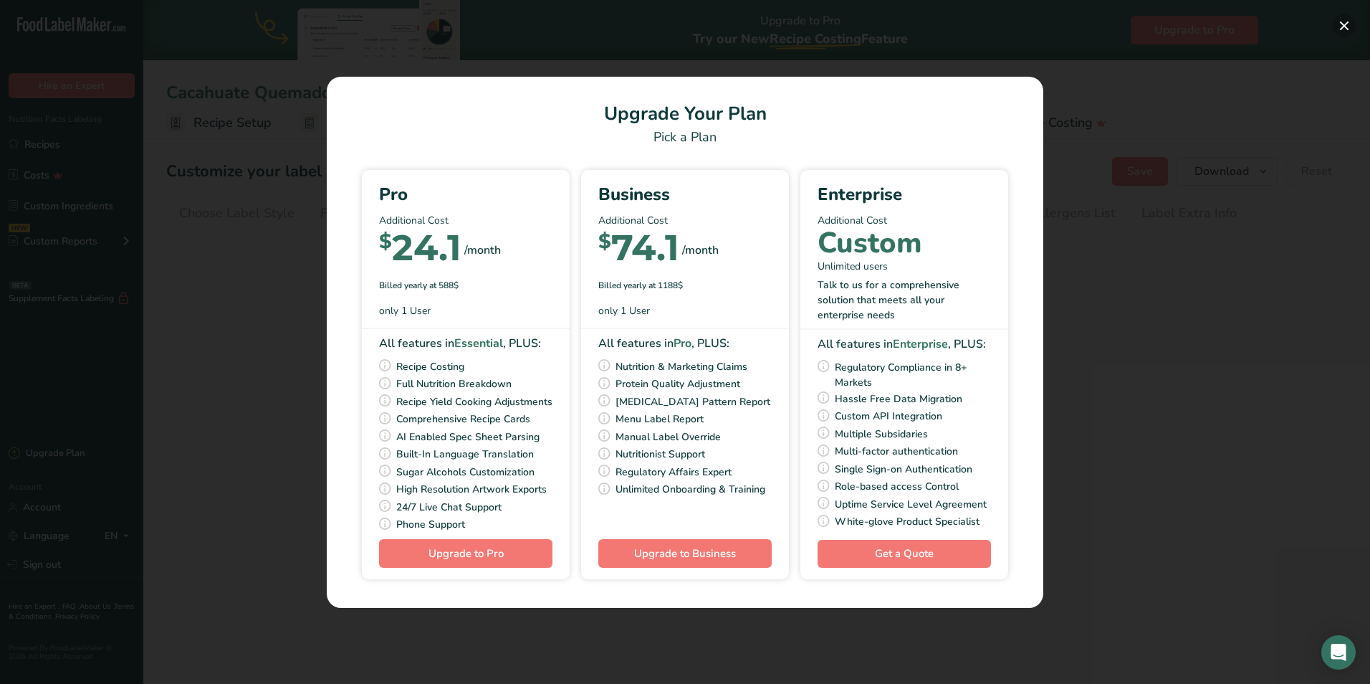
click at [1344, 22] on button "Pick Your Pricing Plan Modal" at bounding box center [1344, 25] width 23 height 23
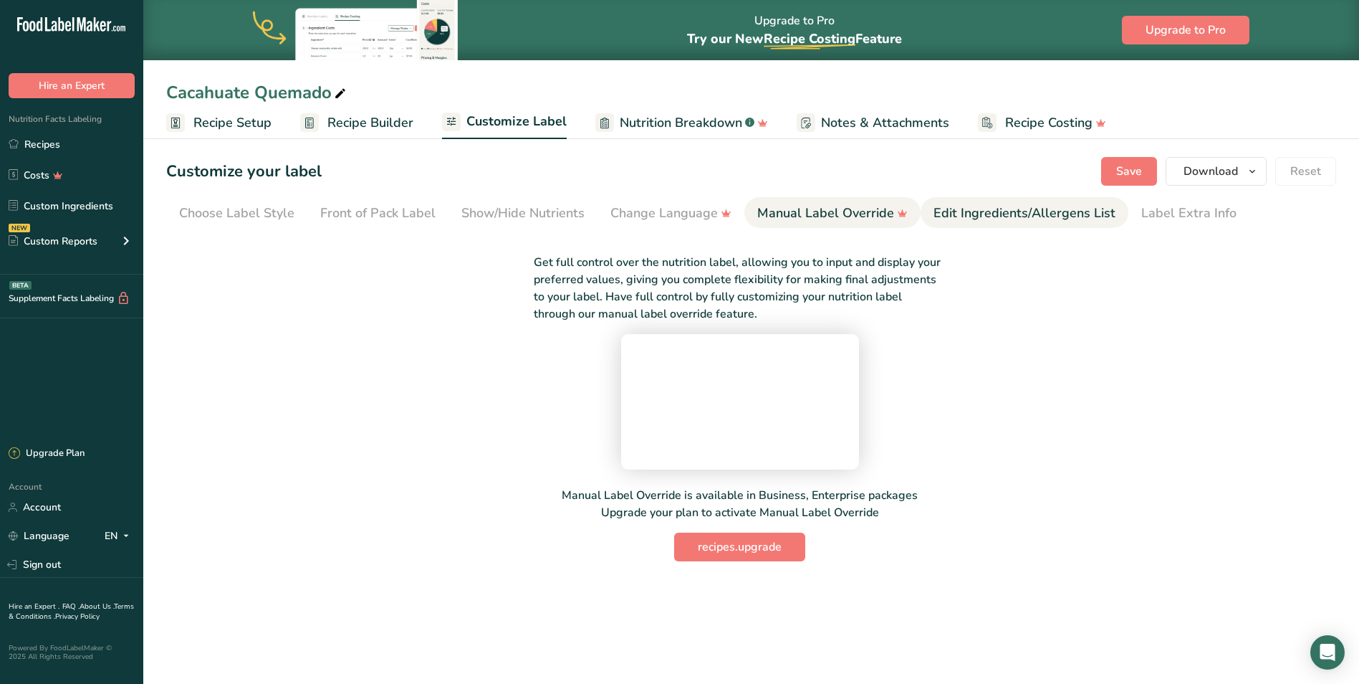
click at [1010, 203] on div "Edit Ingredients/Allergens List" at bounding box center [1025, 212] width 182 height 19
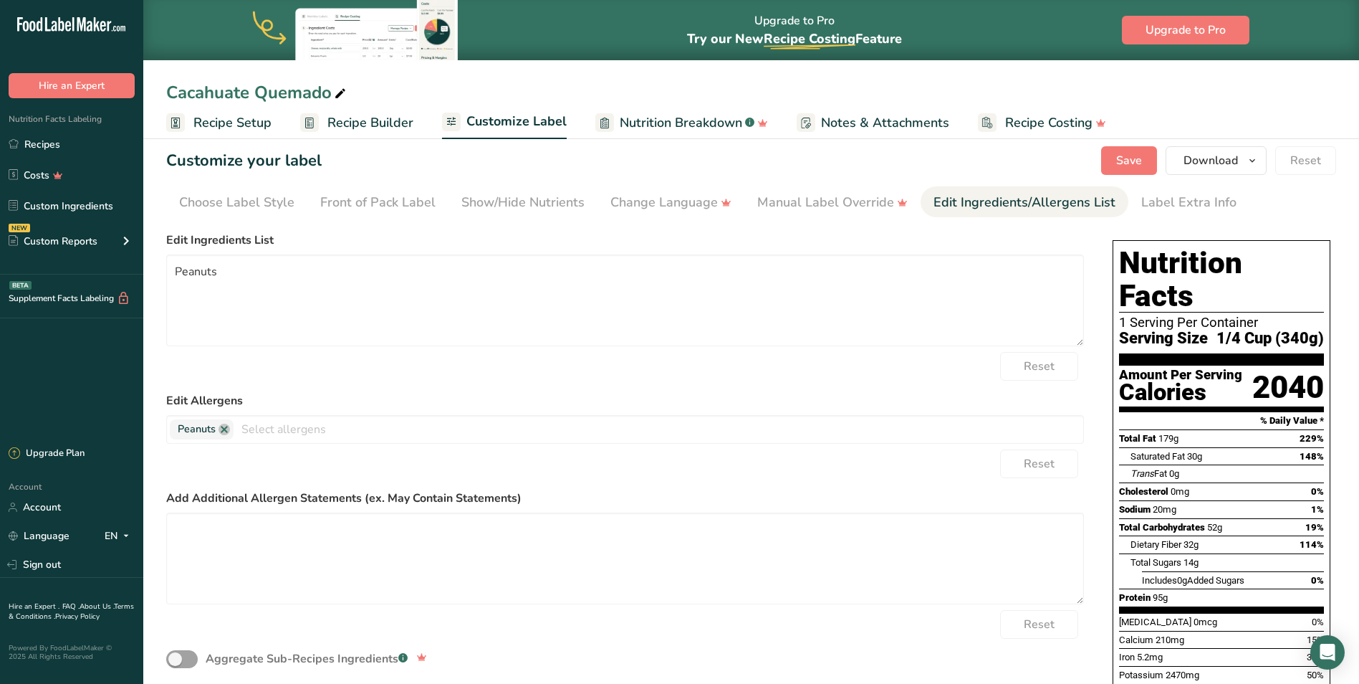
click at [1282, 368] on div "2040" at bounding box center [1289, 387] width 72 height 38
